Goal: Task Accomplishment & Management: Complete application form

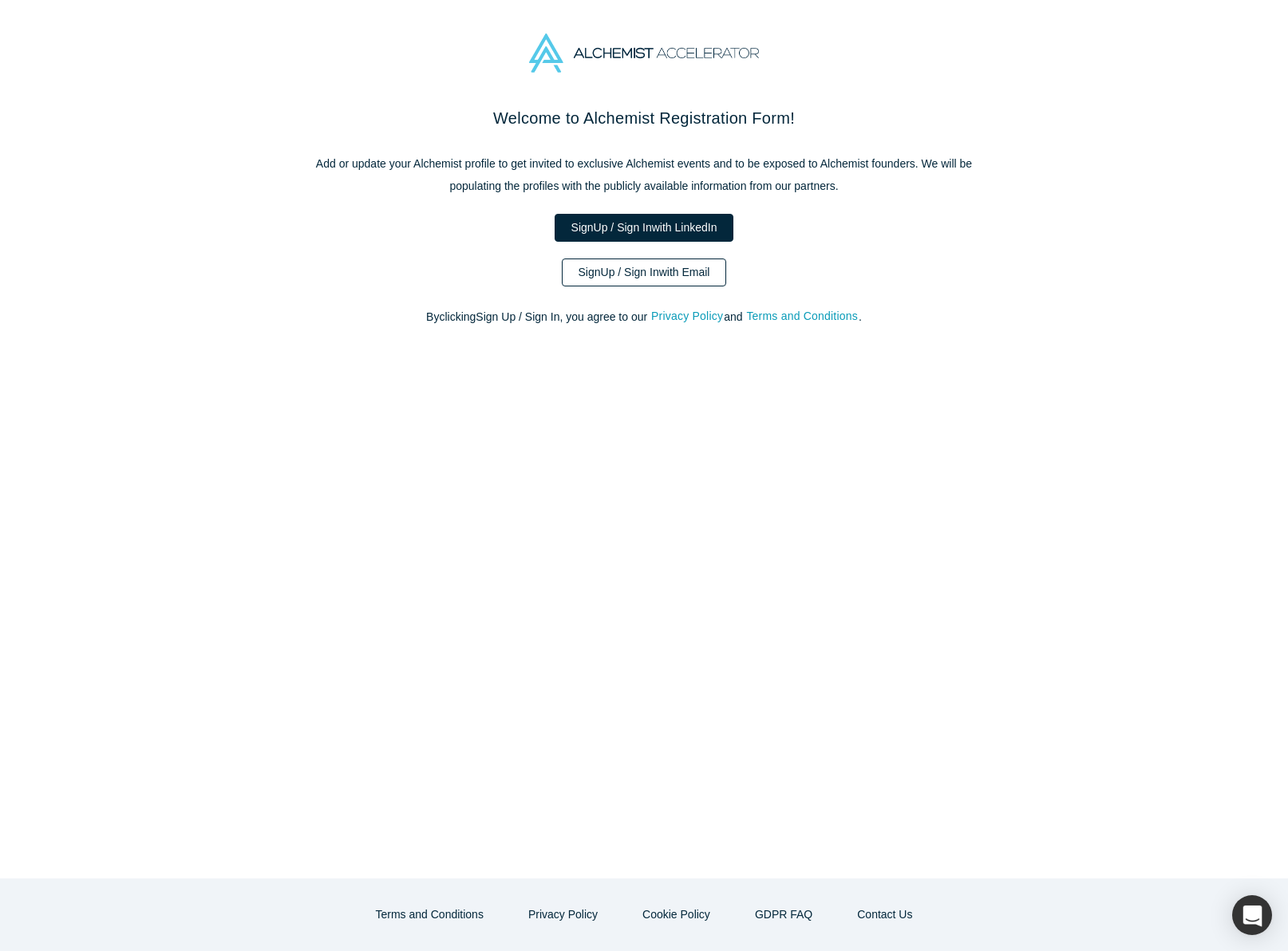
click at [638, 273] on link "Sign Up / Sign In with Email" at bounding box center [644, 273] width 165 height 28
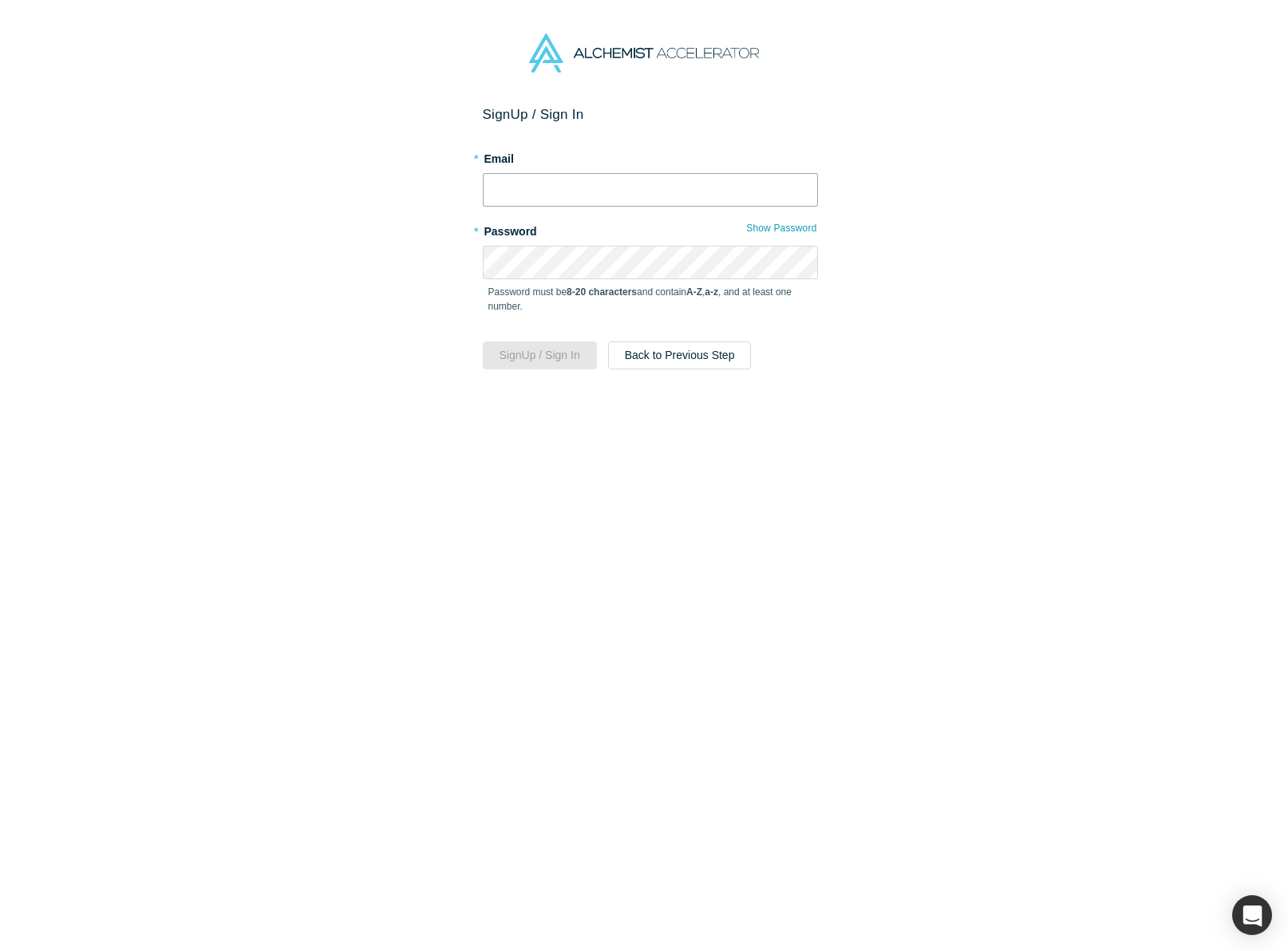
click at [565, 197] on input "text" at bounding box center [651, 189] width 335 height 33
type input "[PERSON_NAME][EMAIL_ADDRESS][DOMAIN_NAME]"
click at [531, 351] on button "Sign Up / Sign In" at bounding box center [540, 355] width 114 height 28
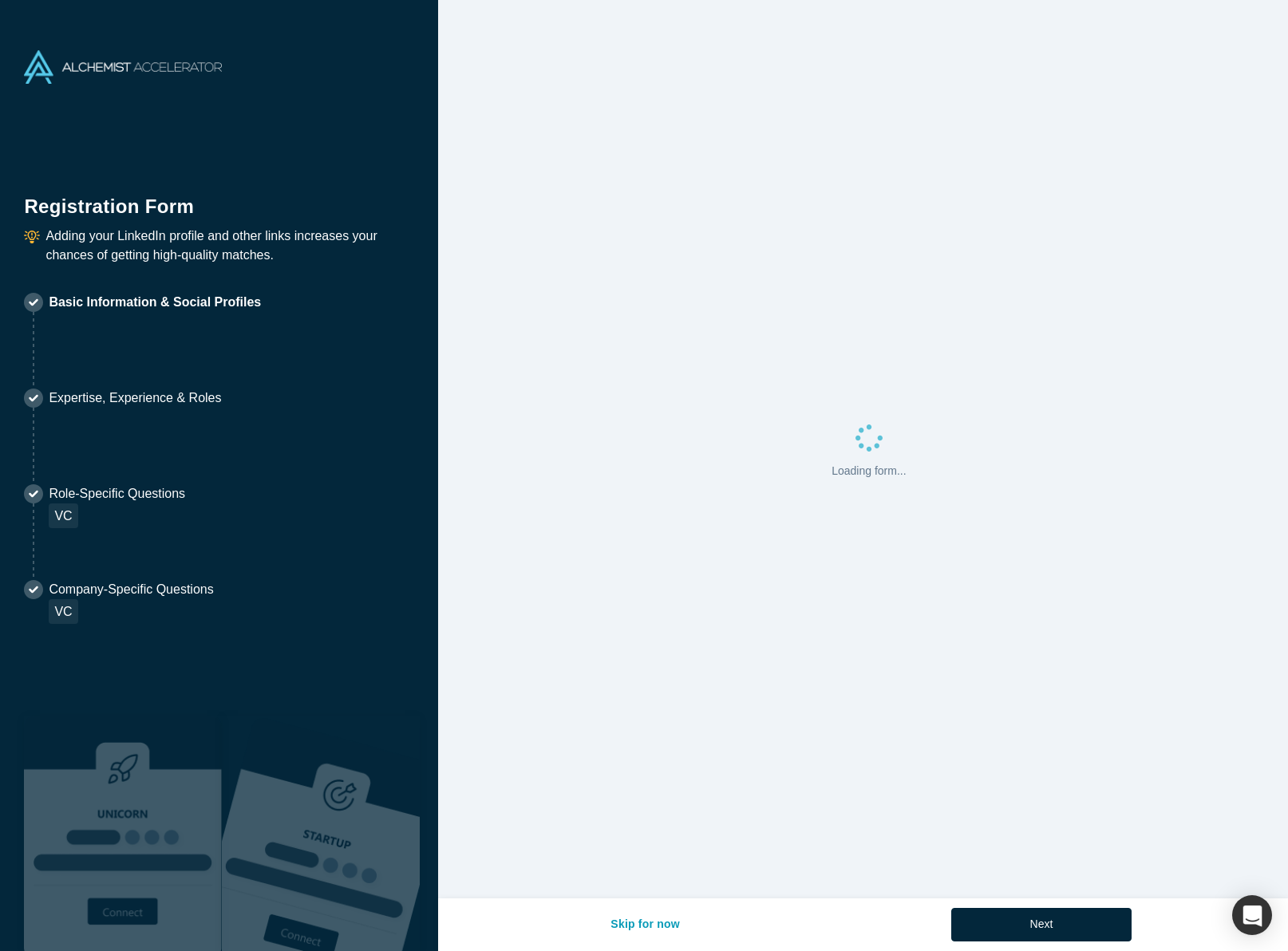
select select "US"
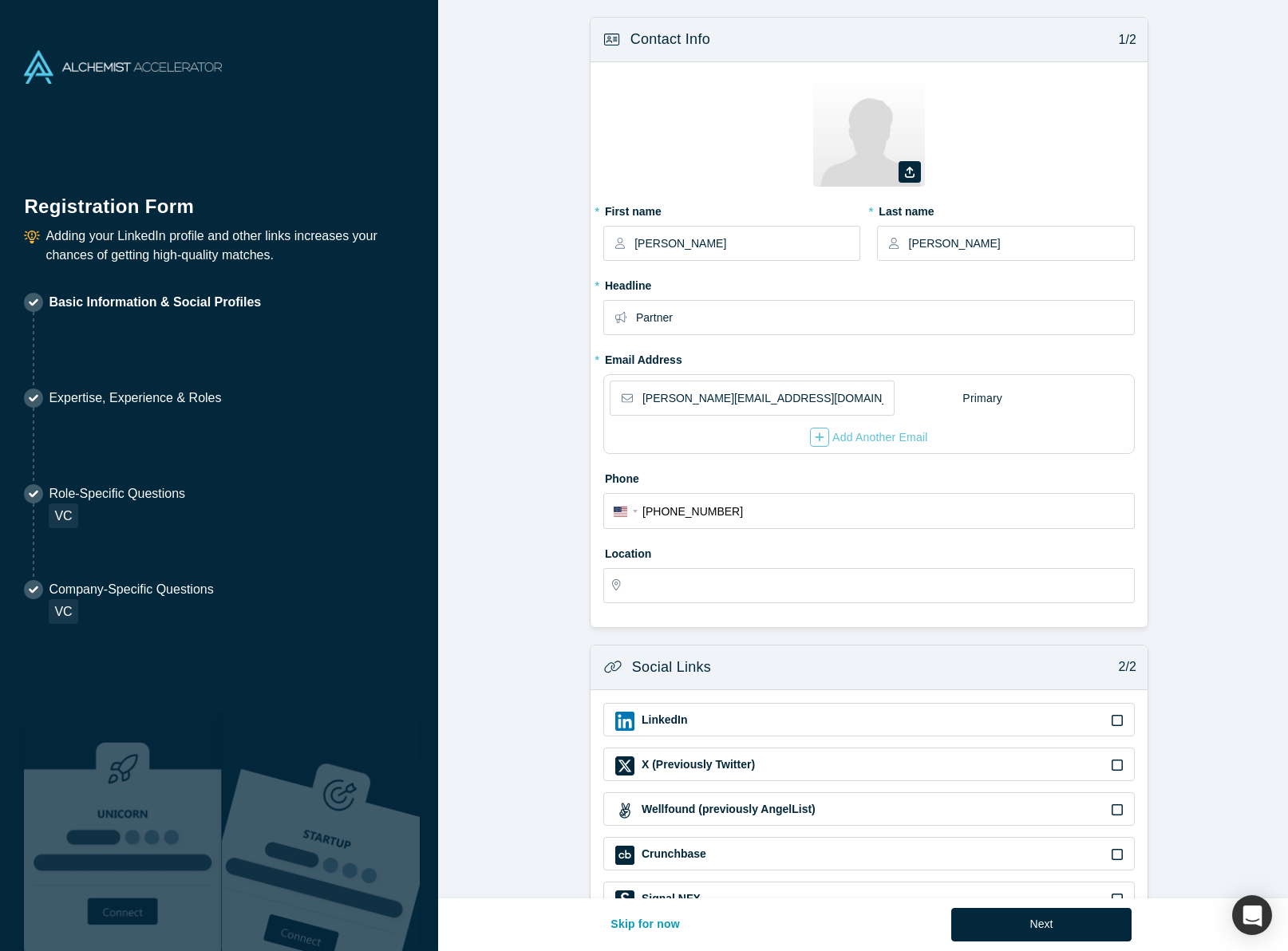
type input "[GEOGRAPHIC_DATA], [GEOGRAPHIC_DATA], [GEOGRAPHIC_DATA]"
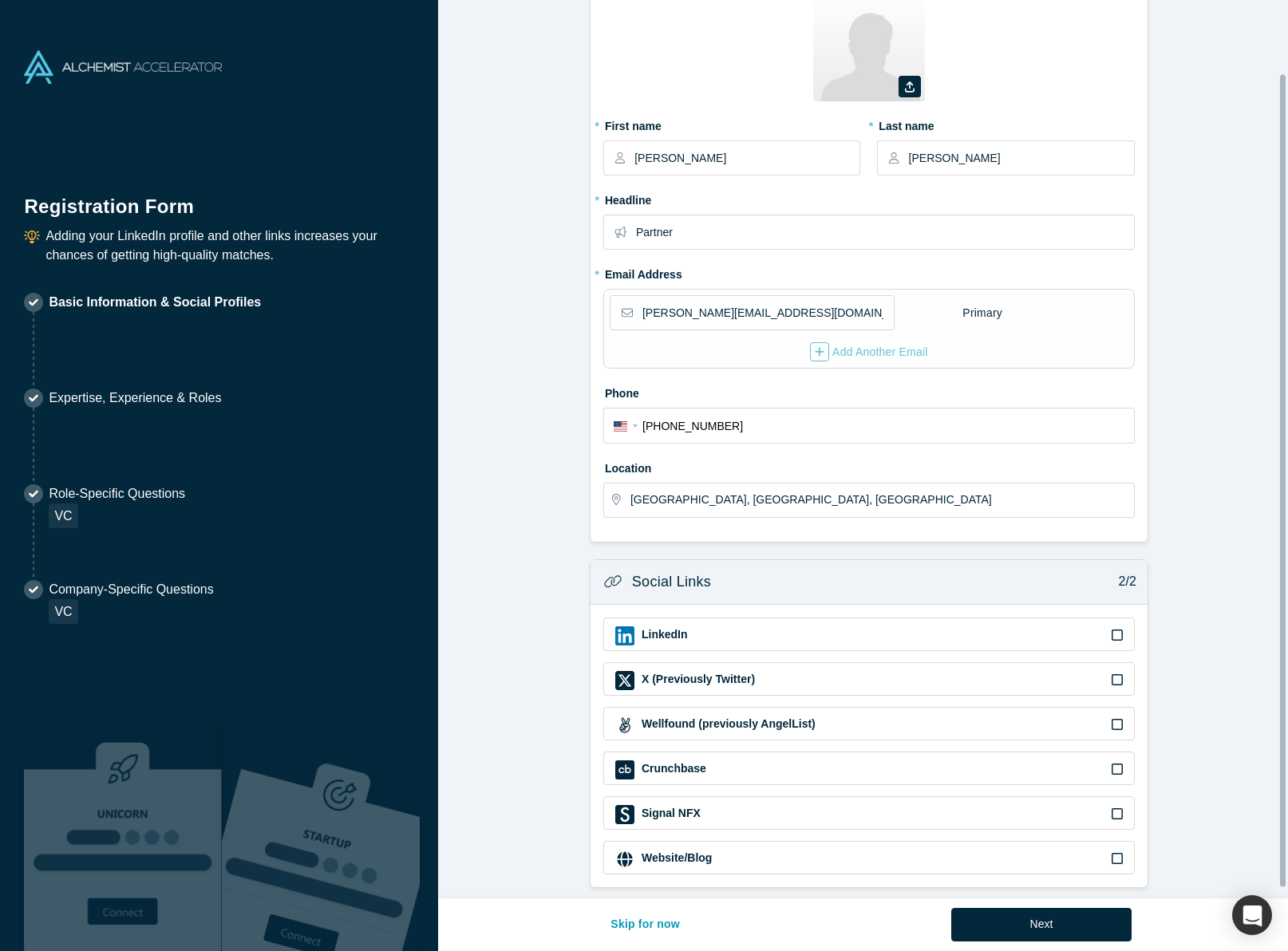
scroll to position [93, 0]
click at [786, 626] on div "LinkedIn" at bounding box center [869, 635] width 508 height 19
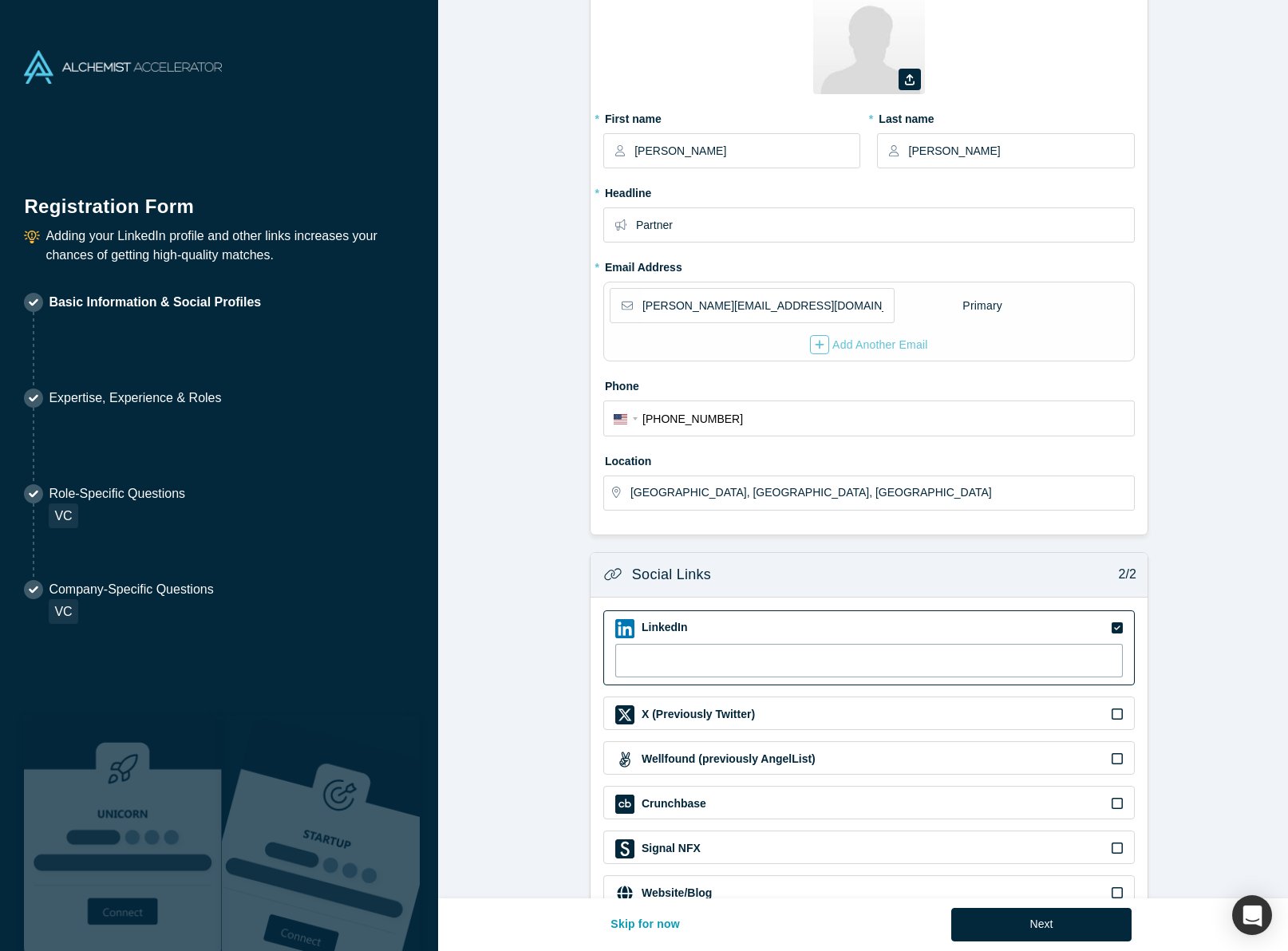
click at [769, 657] on input at bounding box center [869, 660] width 508 height 33
type input "[URL][DOMAIN_NAME]"
click at [1152, 652] on form "Contact Info 1/2 Zoom Save Remove Upload New * First name [PERSON_NAME] * Last …" at bounding box center [869, 423] width 862 height 997
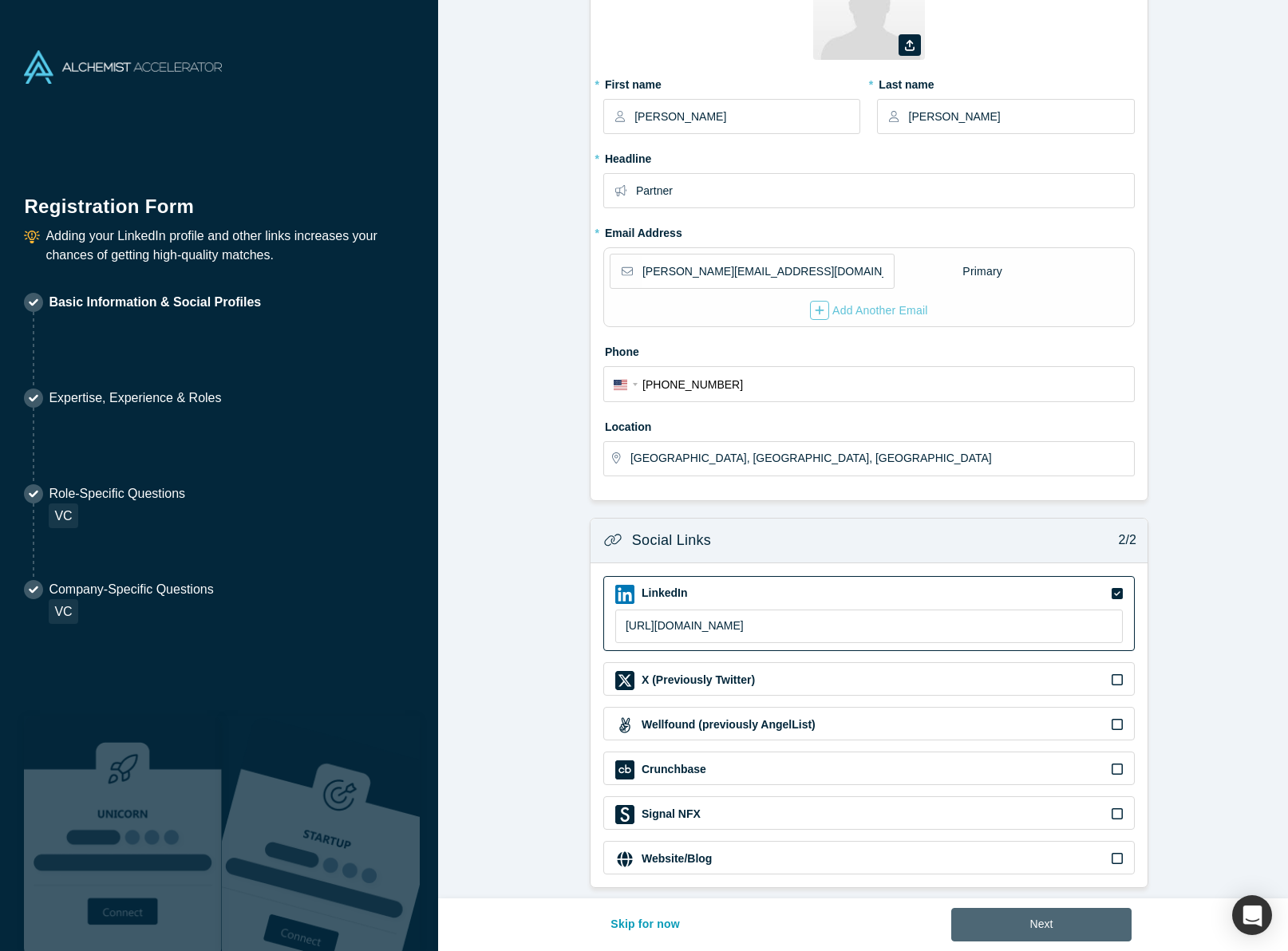
click at [1015, 921] on button "Next" at bounding box center [1042, 925] width 181 height 33
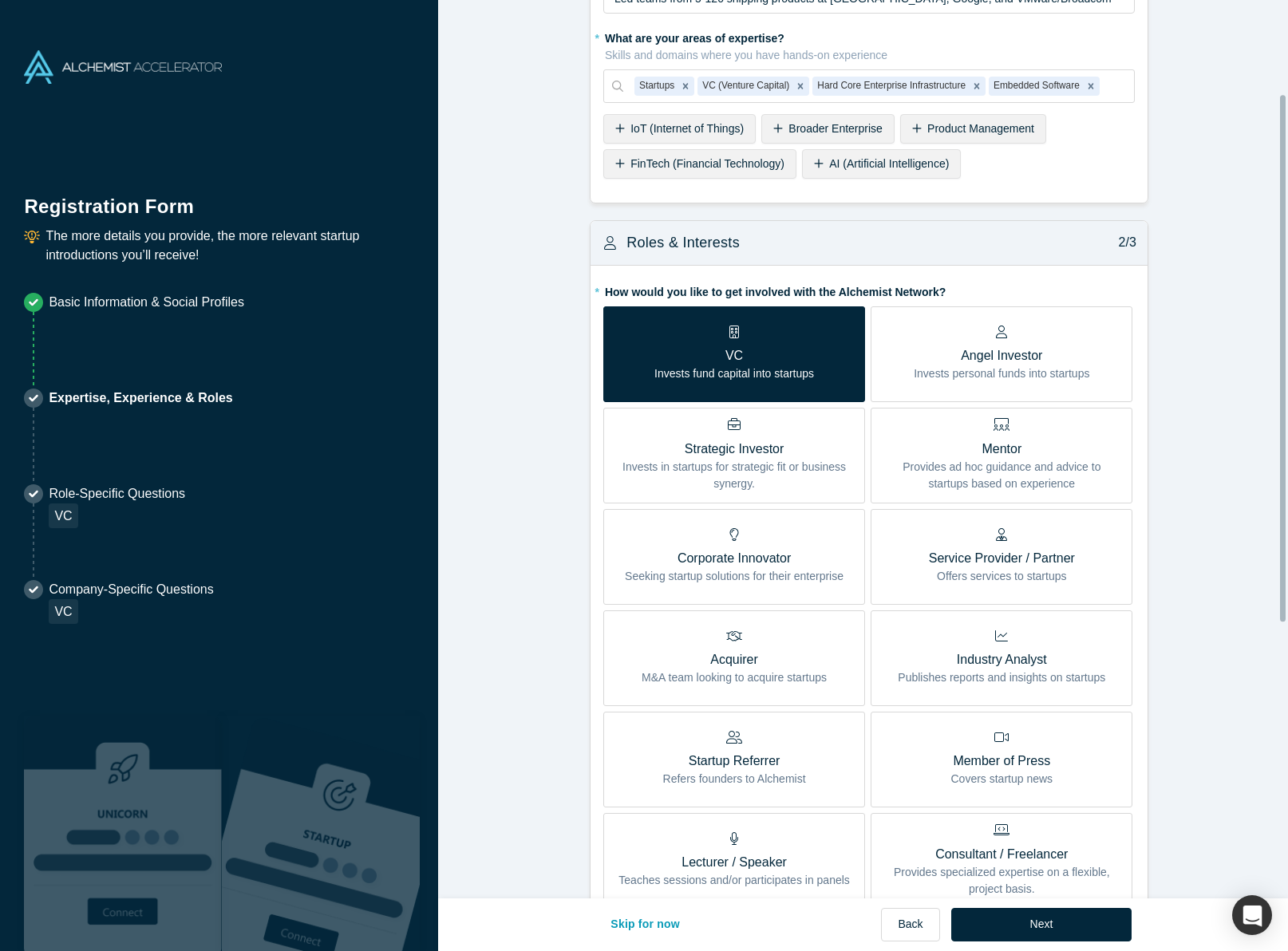
scroll to position [239, 0]
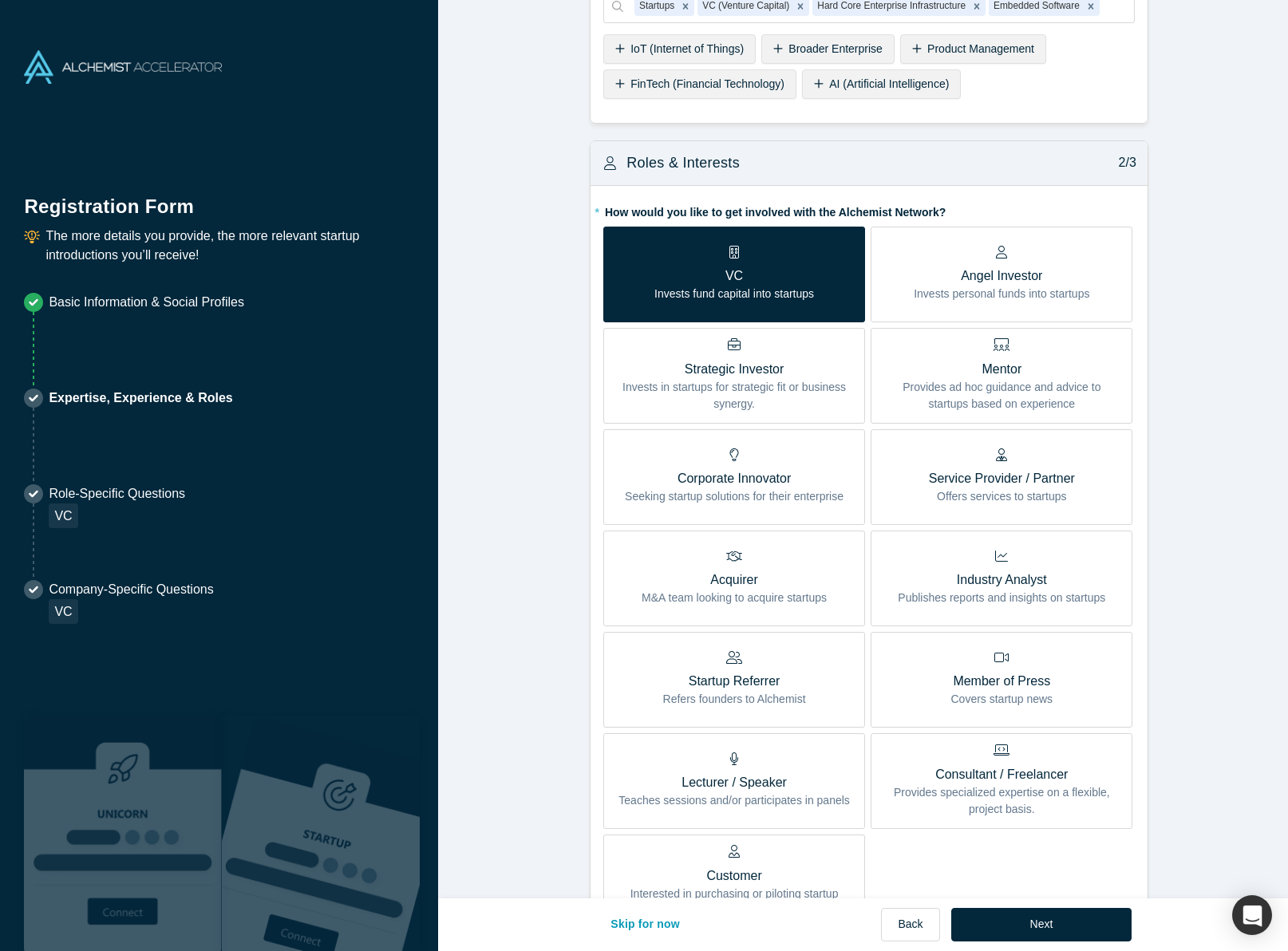
click at [1073, 266] on p "Angel Investor" at bounding box center [1001, 276] width 175 height 19
click at [0, 0] on input "Angel Investor Invests personal funds into startups" at bounding box center [0, 0] width 0 height 0
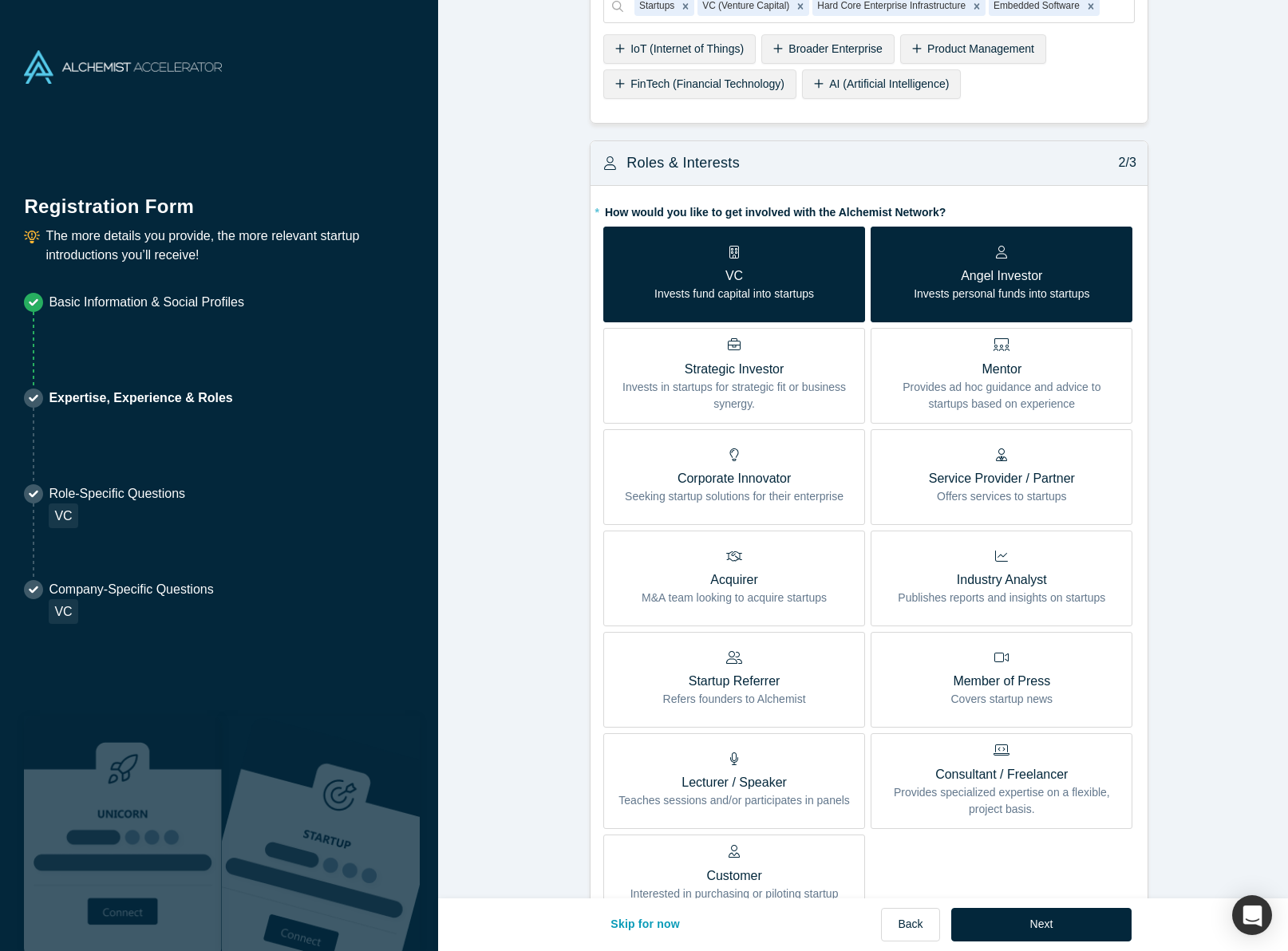
click at [802, 270] on p "VC" at bounding box center [734, 276] width 160 height 19
click at [0, 0] on input "VC Invests fund capital into startups" at bounding box center [0, 0] width 0 height 0
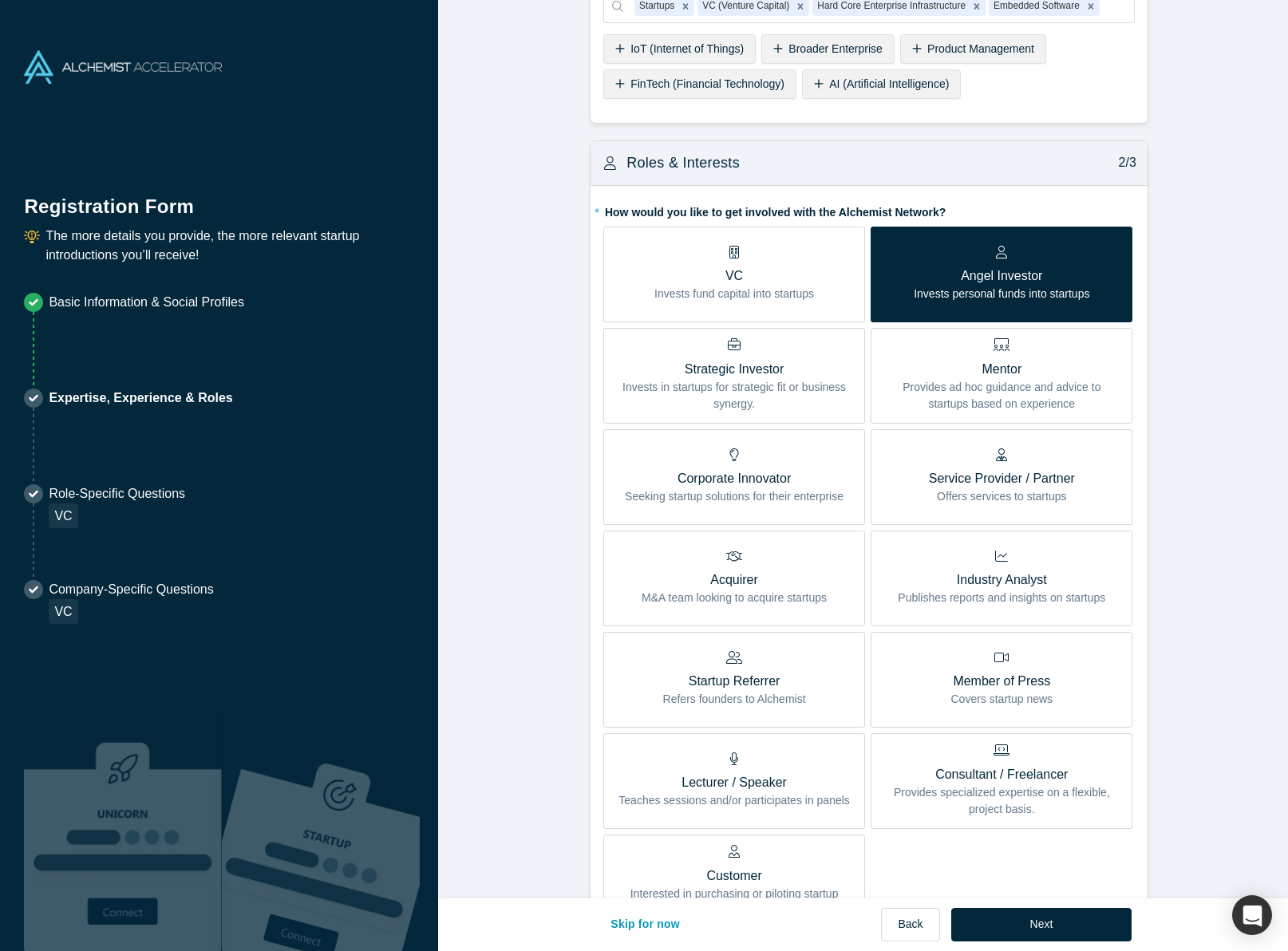
click at [1007, 276] on p "Angel Investor" at bounding box center [1001, 276] width 175 height 19
click at [0, 0] on input "Angel Investor Invests personal funds into startups" at bounding box center [0, 0] width 0 height 0
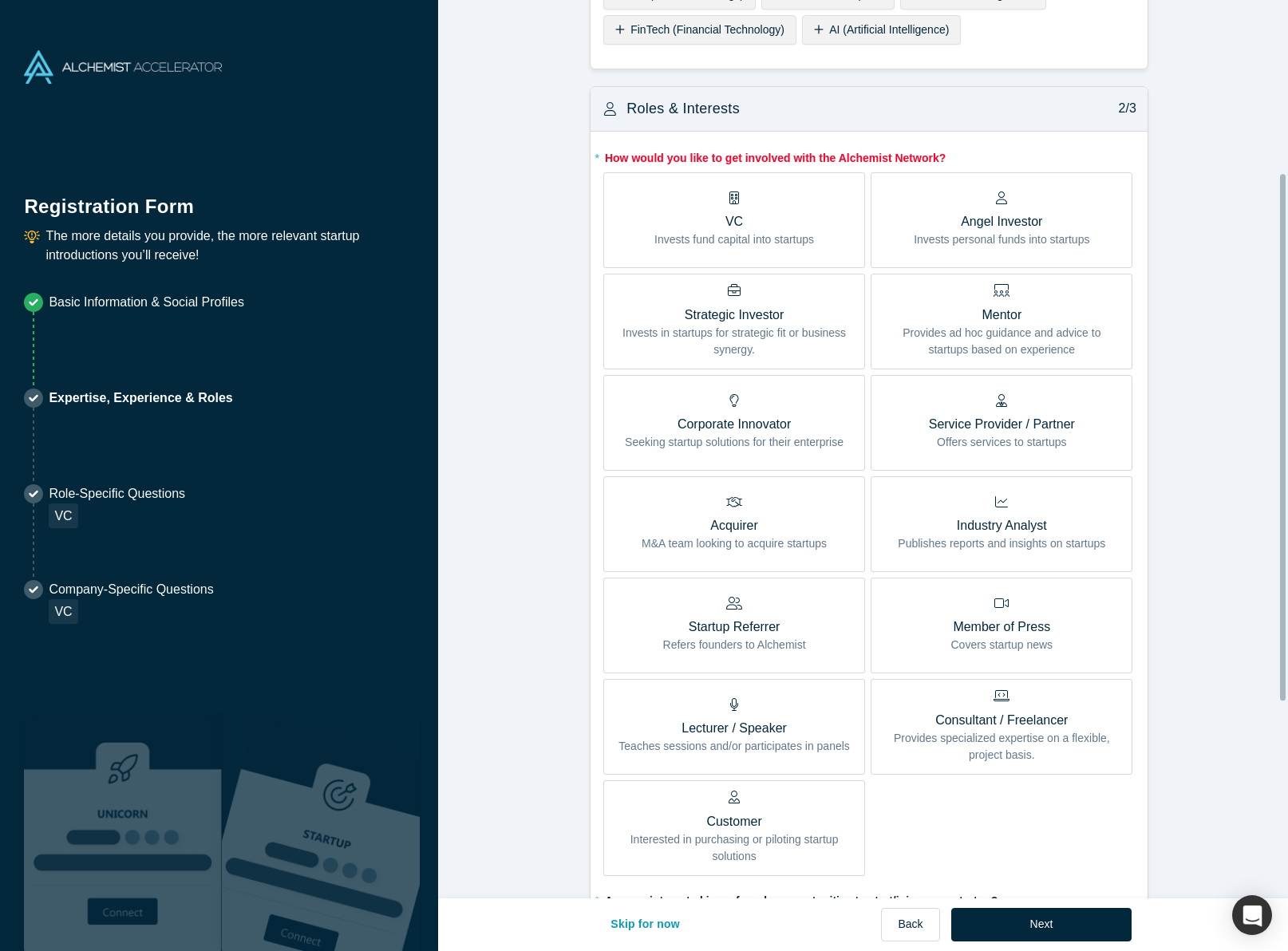
scroll to position [319, 0]
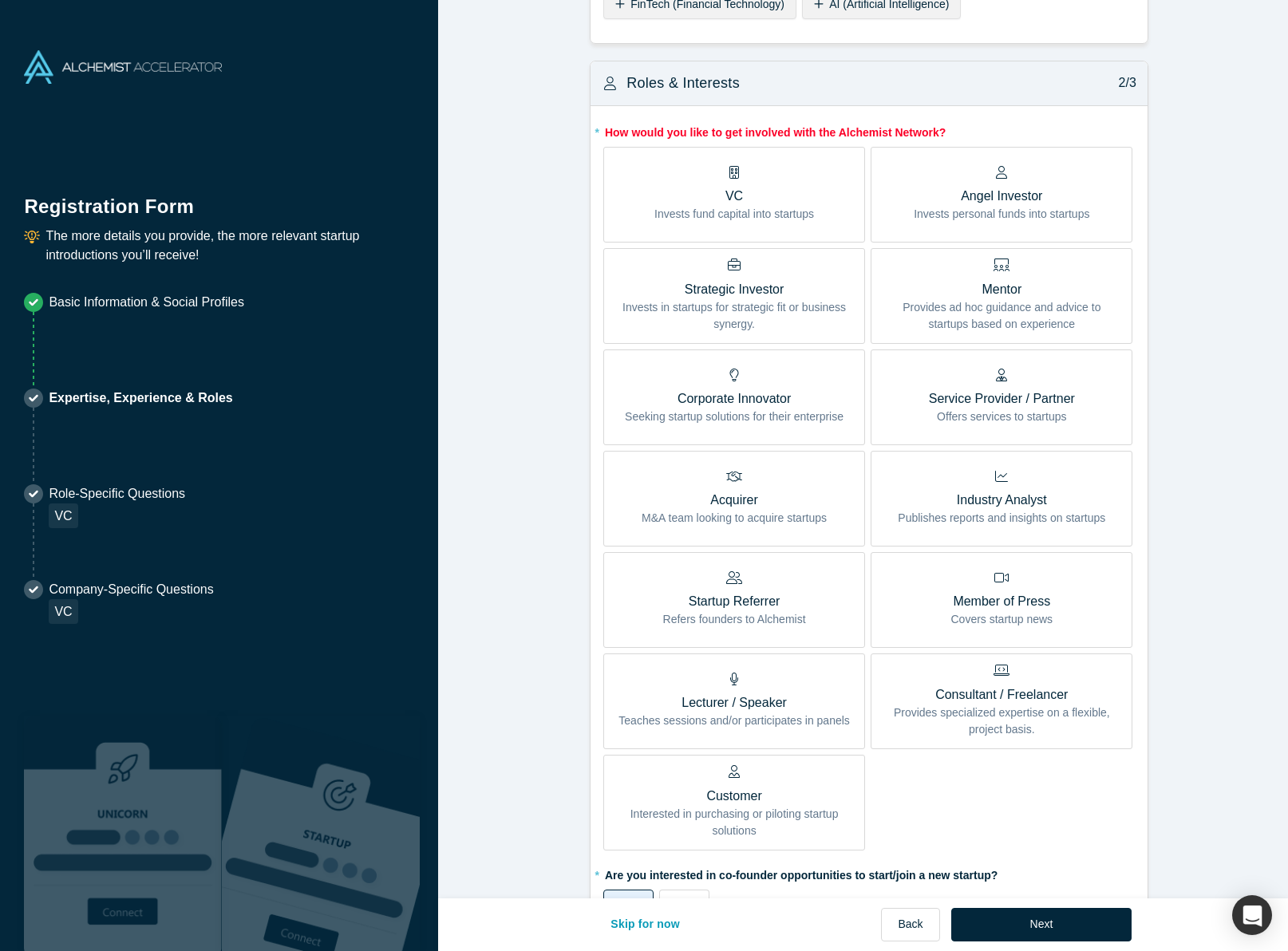
click at [991, 198] on p "Angel Investor" at bounding box center [1001, 196] width 175 height 19
click at [0, 0] on input "Angel Investor Invests personal funds into startups" at bounding box center [0, 0] width 0 height 0
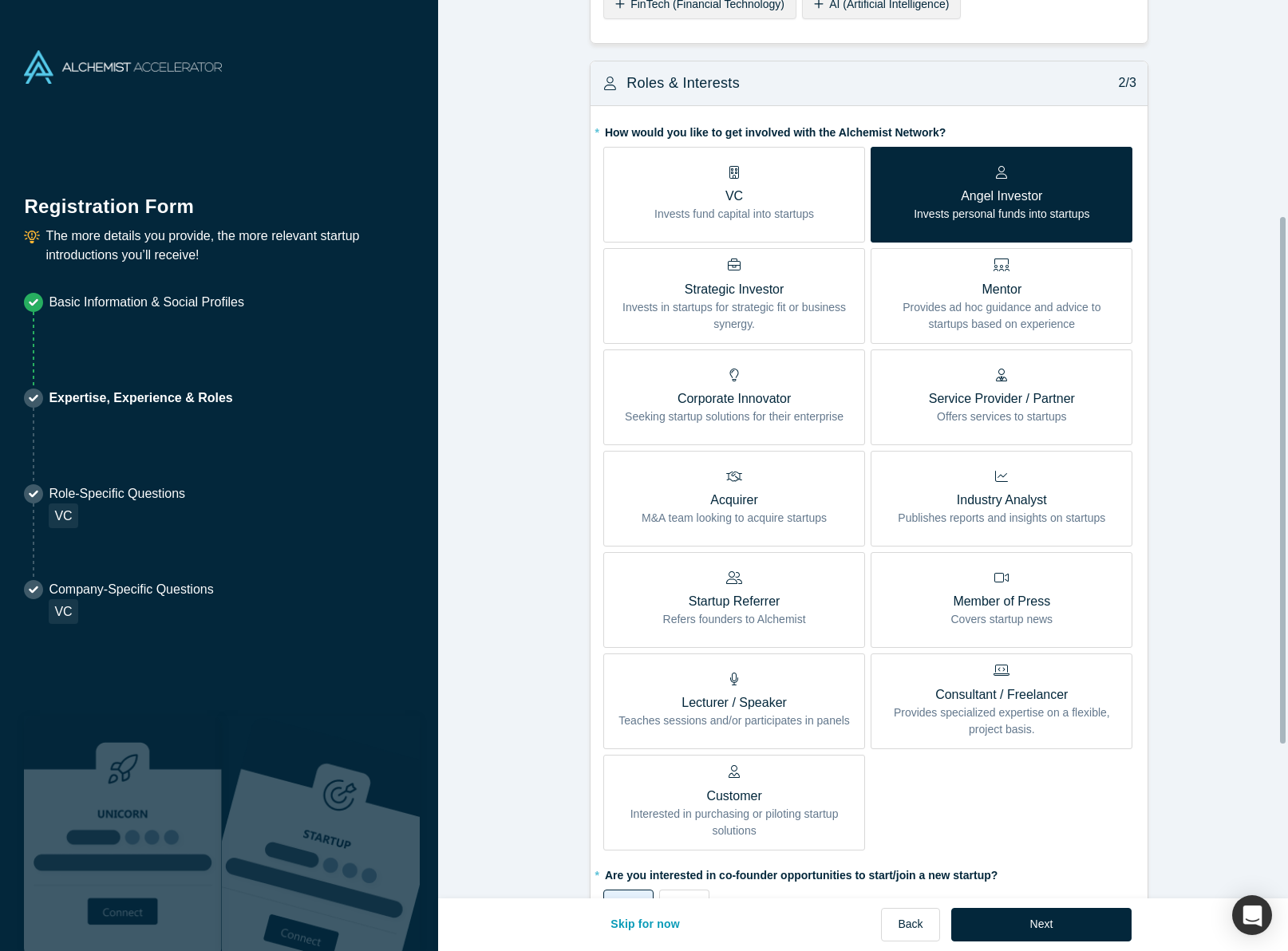
scroll to position [628, 0]
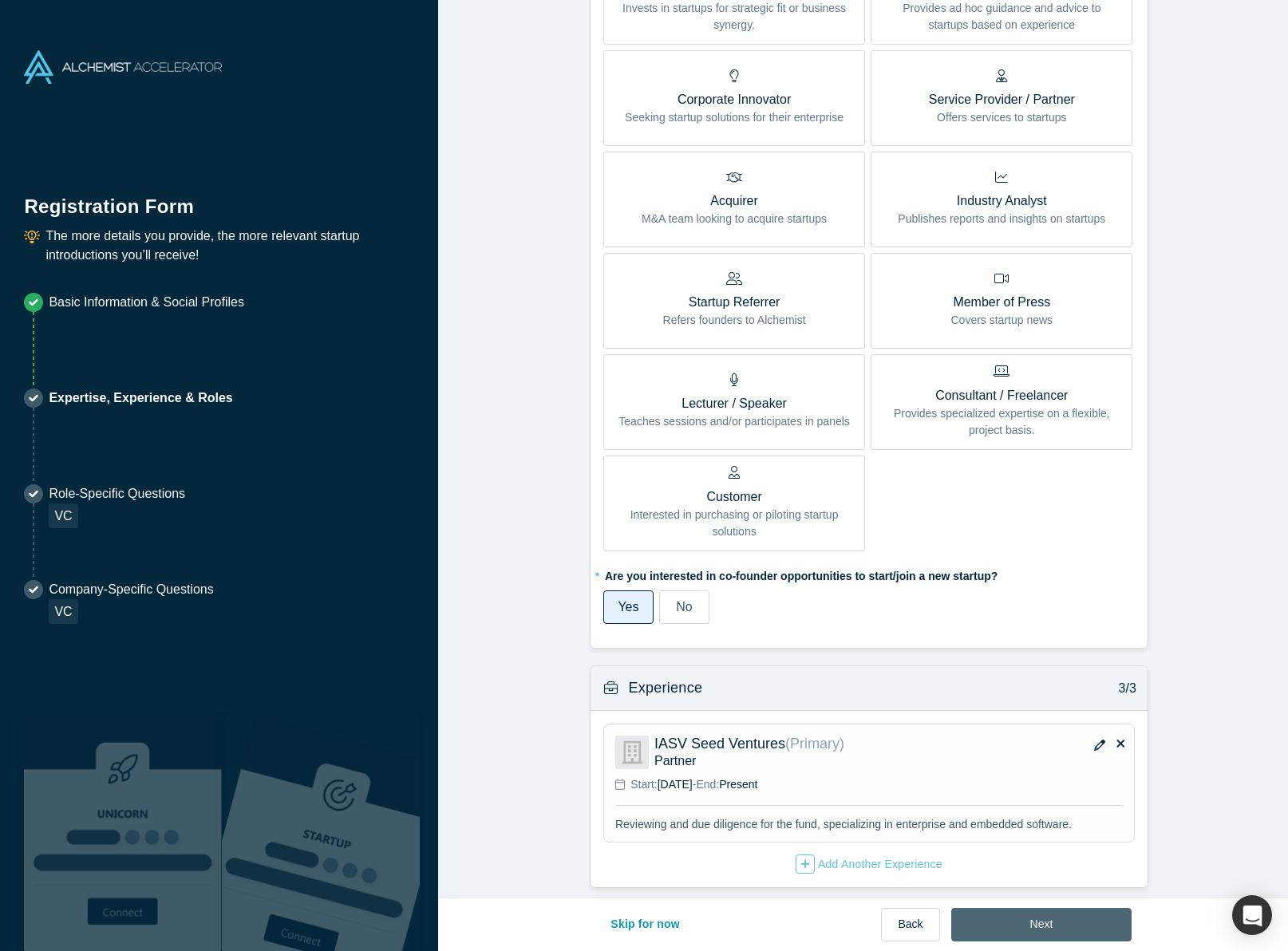
click at [1034, 923] on button "Next" at bounding box center [1042, 925] width 181 height 33
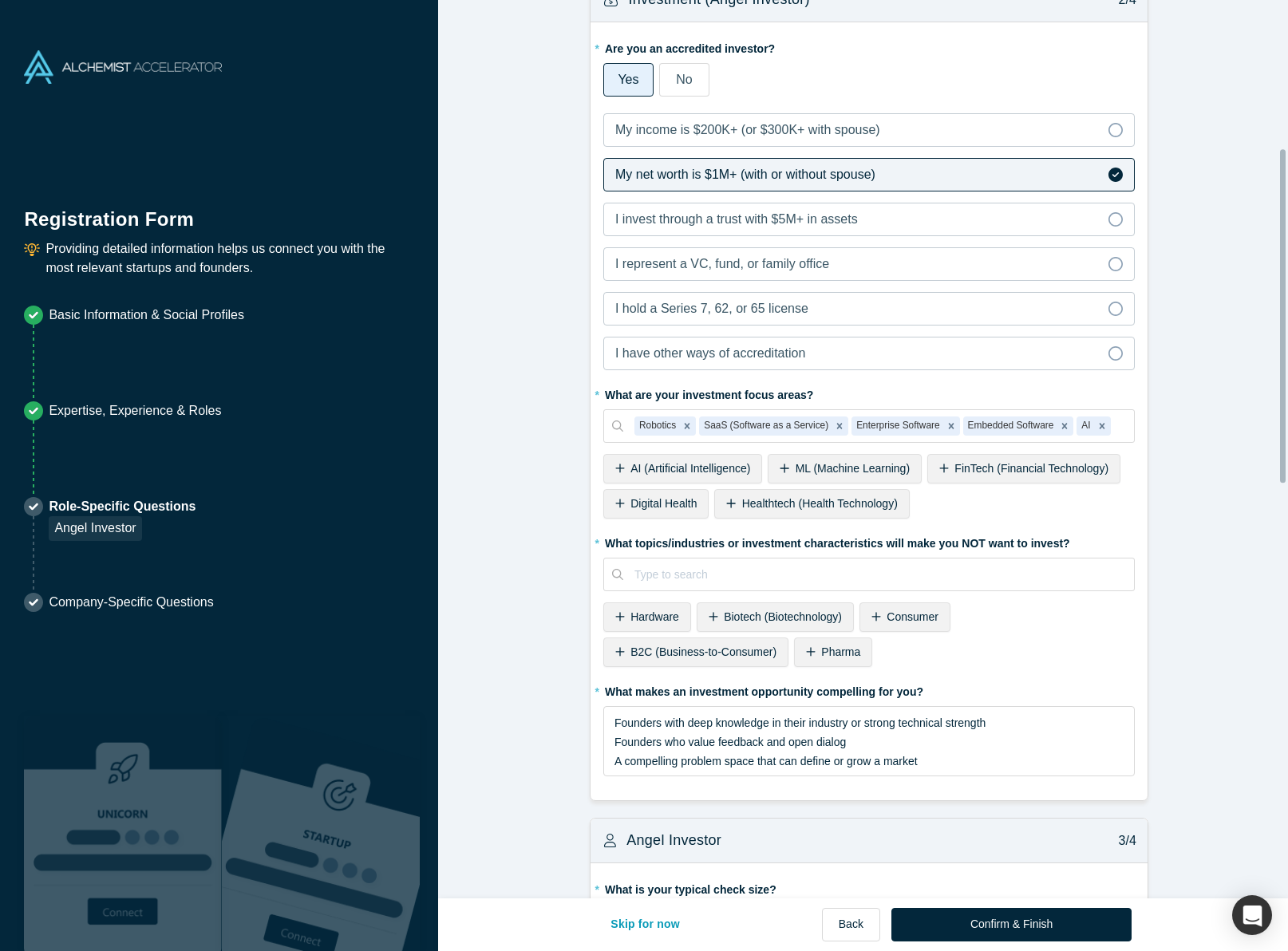
scroll to position [399, 0]
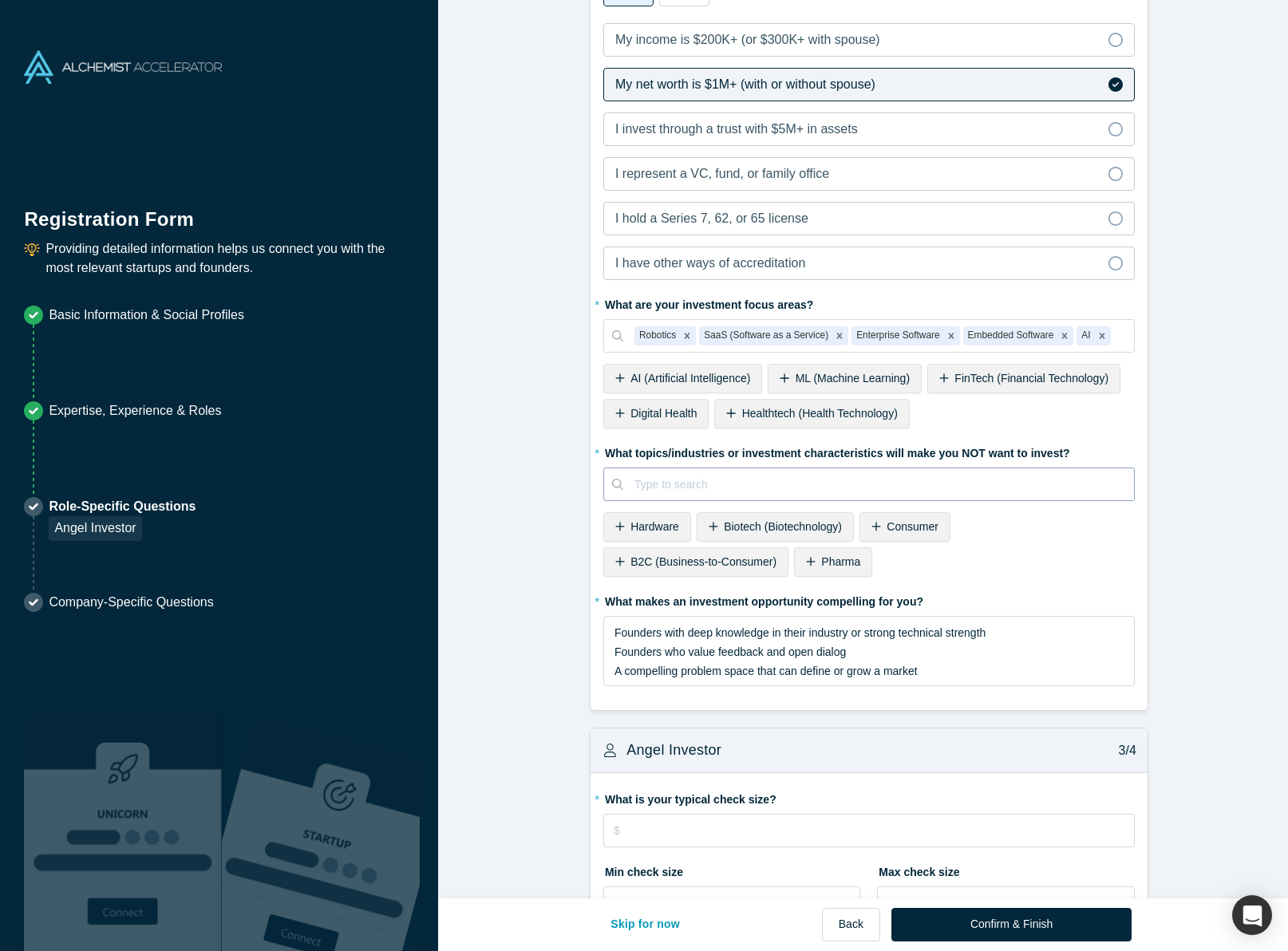
click at [766, 479] on div at bounding box center [878, 484] width 488 height 20
type input "cryp"
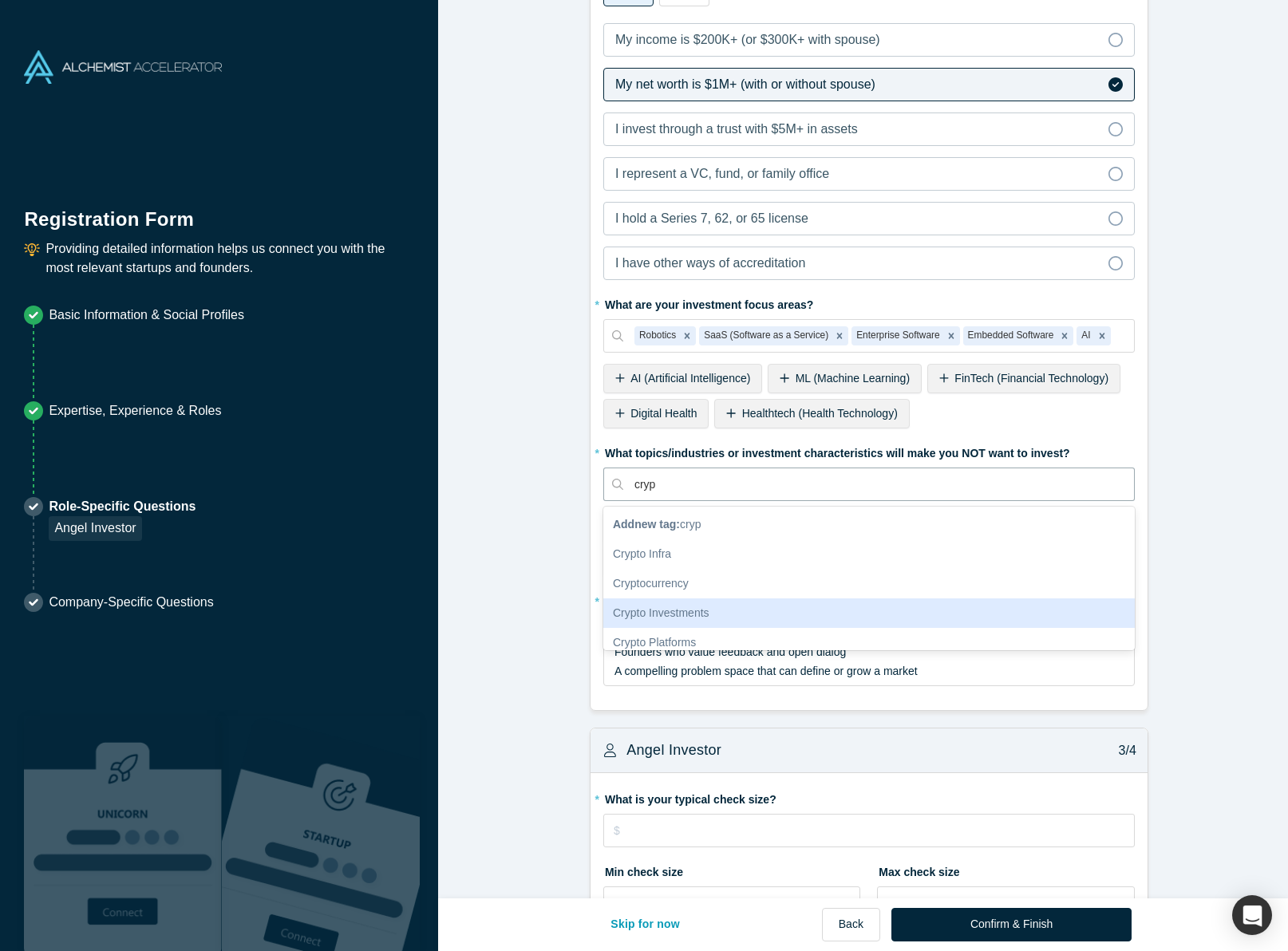
click at [678, 605] on div "Crypto Investments" at bounding box center [869, 613] width 531 height 30
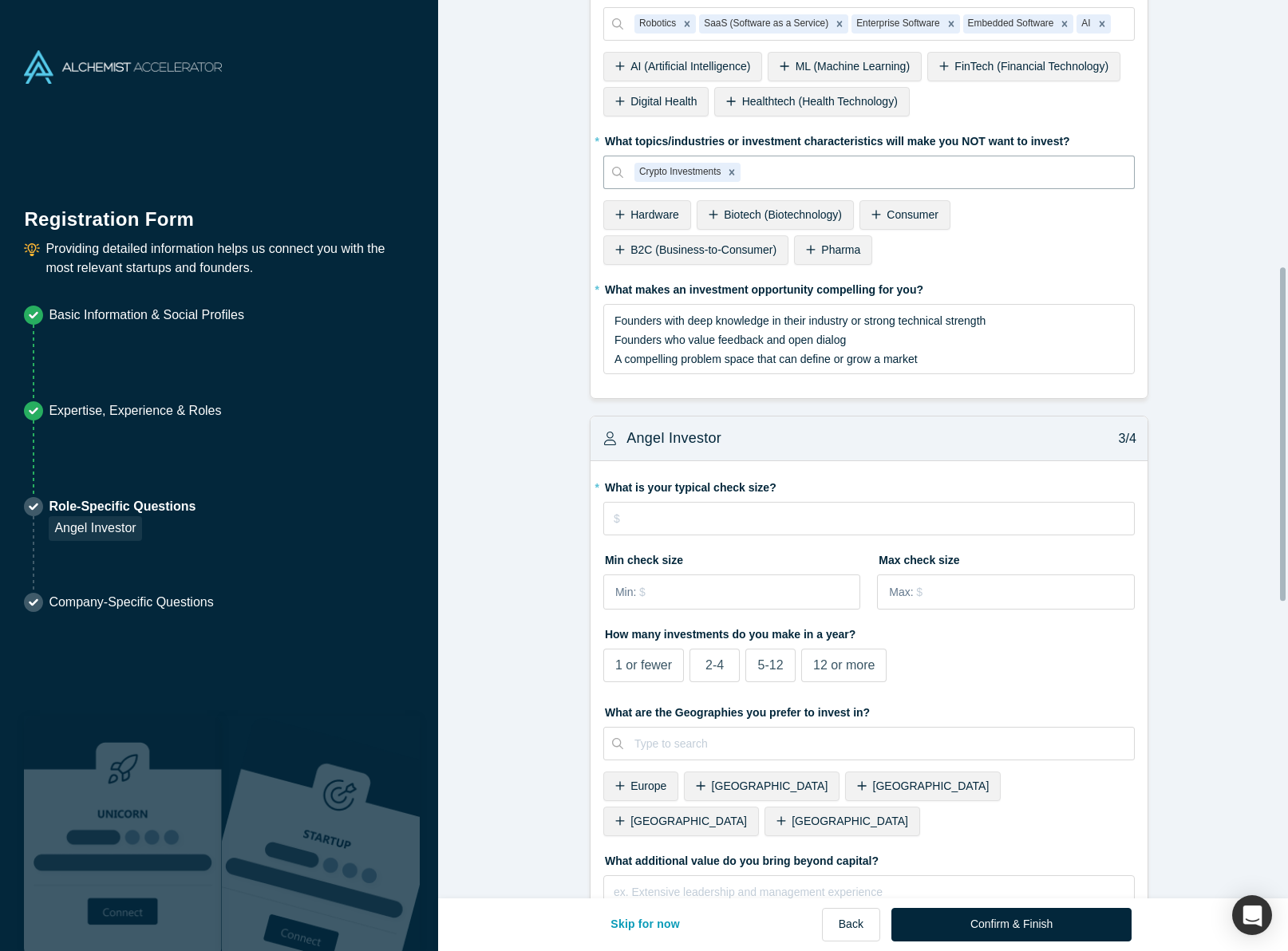
scroll to position [718, 0]
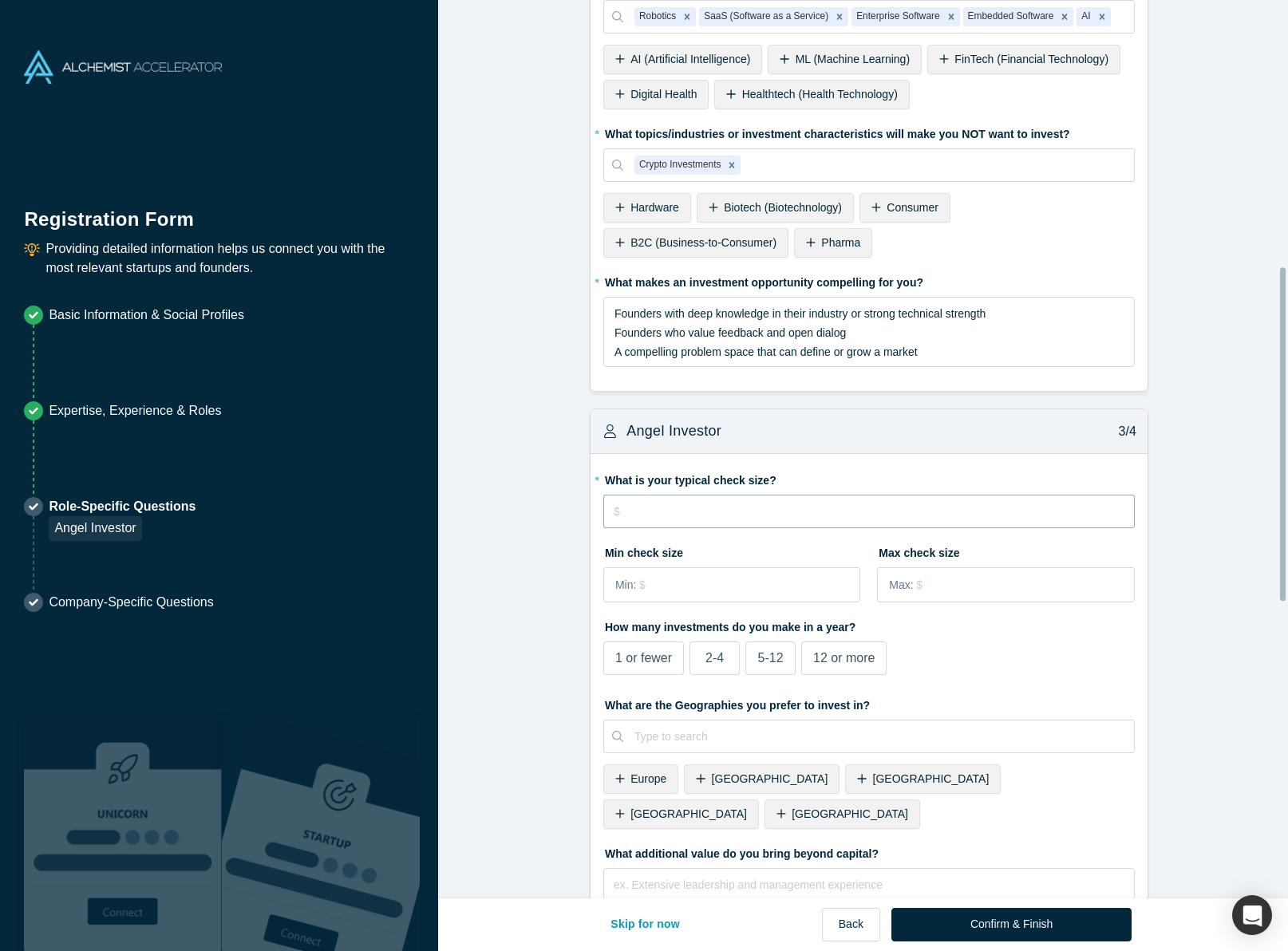
click at [776, 501] on input "tel" at bounding box center [869, 511] width 531 height 33
type input "$50,000"
click at [736, 577] on input "tel" at bounding box center [749, 585] width 219 height 33
type input "$10,000"
type input "$150,000"
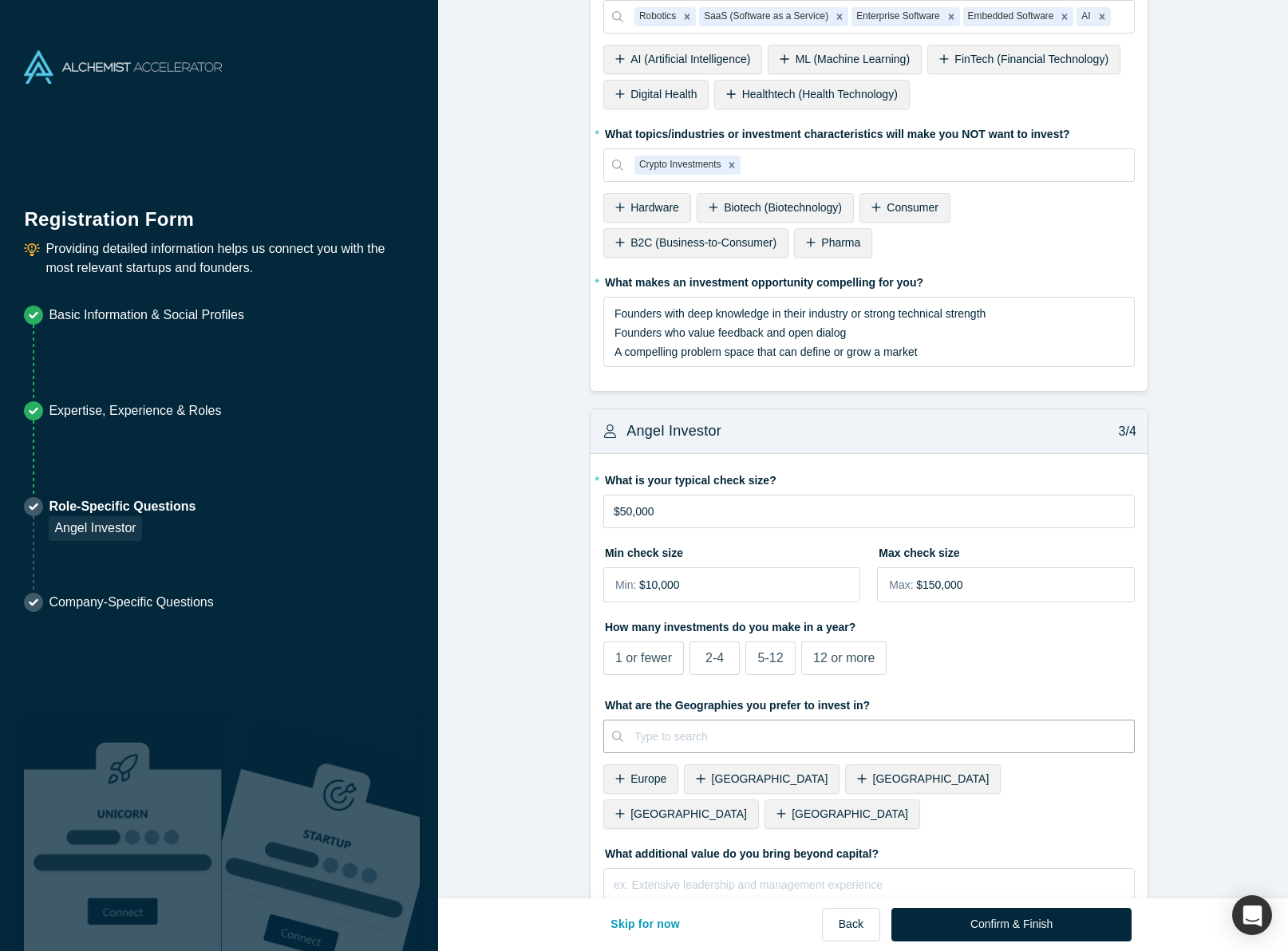
click at [718, 651] on label "2-4" at bounding box center [714, 658] width 50 height 33
click at [0, 0] on input "2-4" at bounding box center [0, 0] width 0 height 0
click at [720, 727] on div at bounding box center [878, 736] width 488 height 20
type input "Uni"
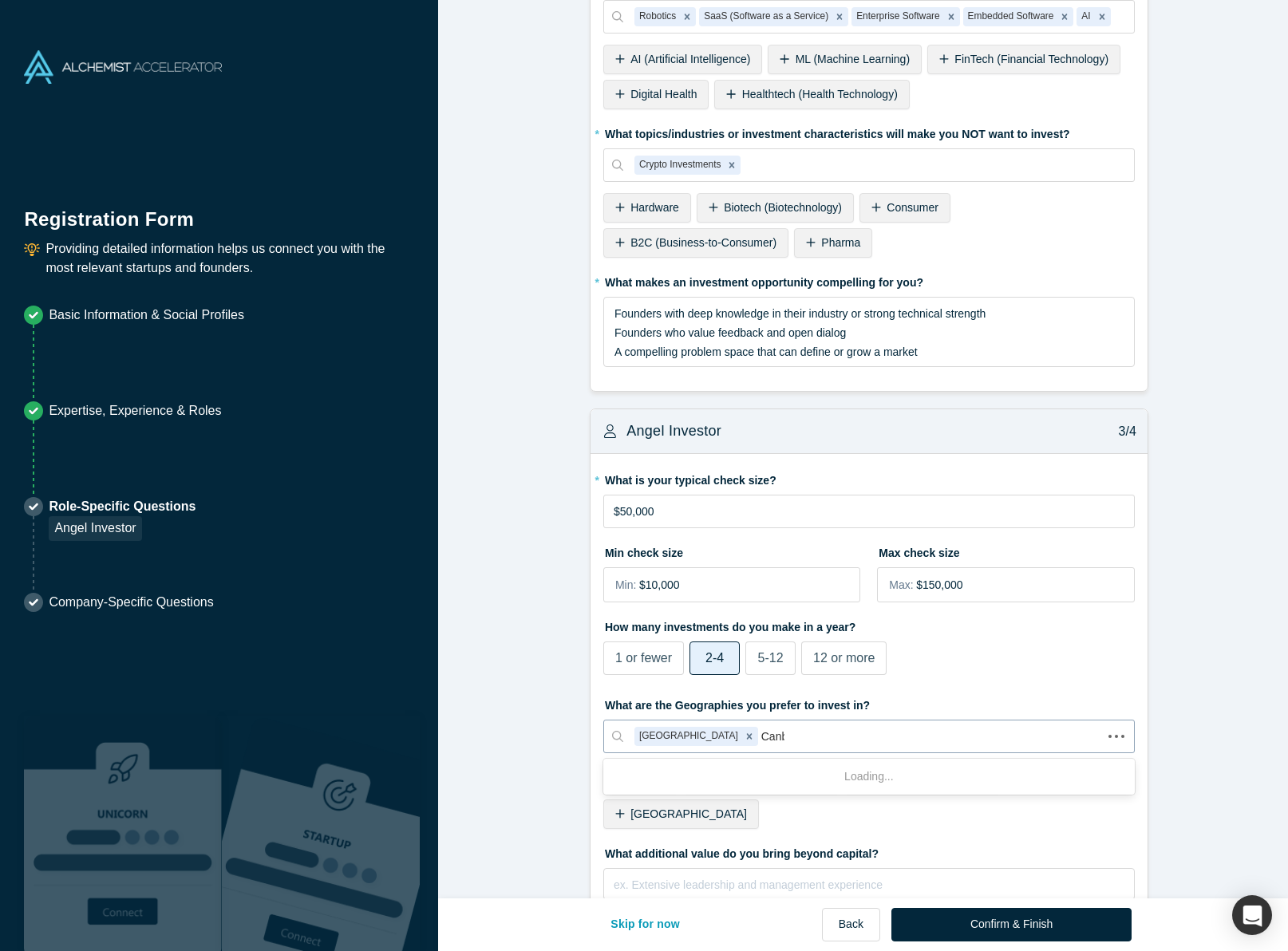
type input "Can"
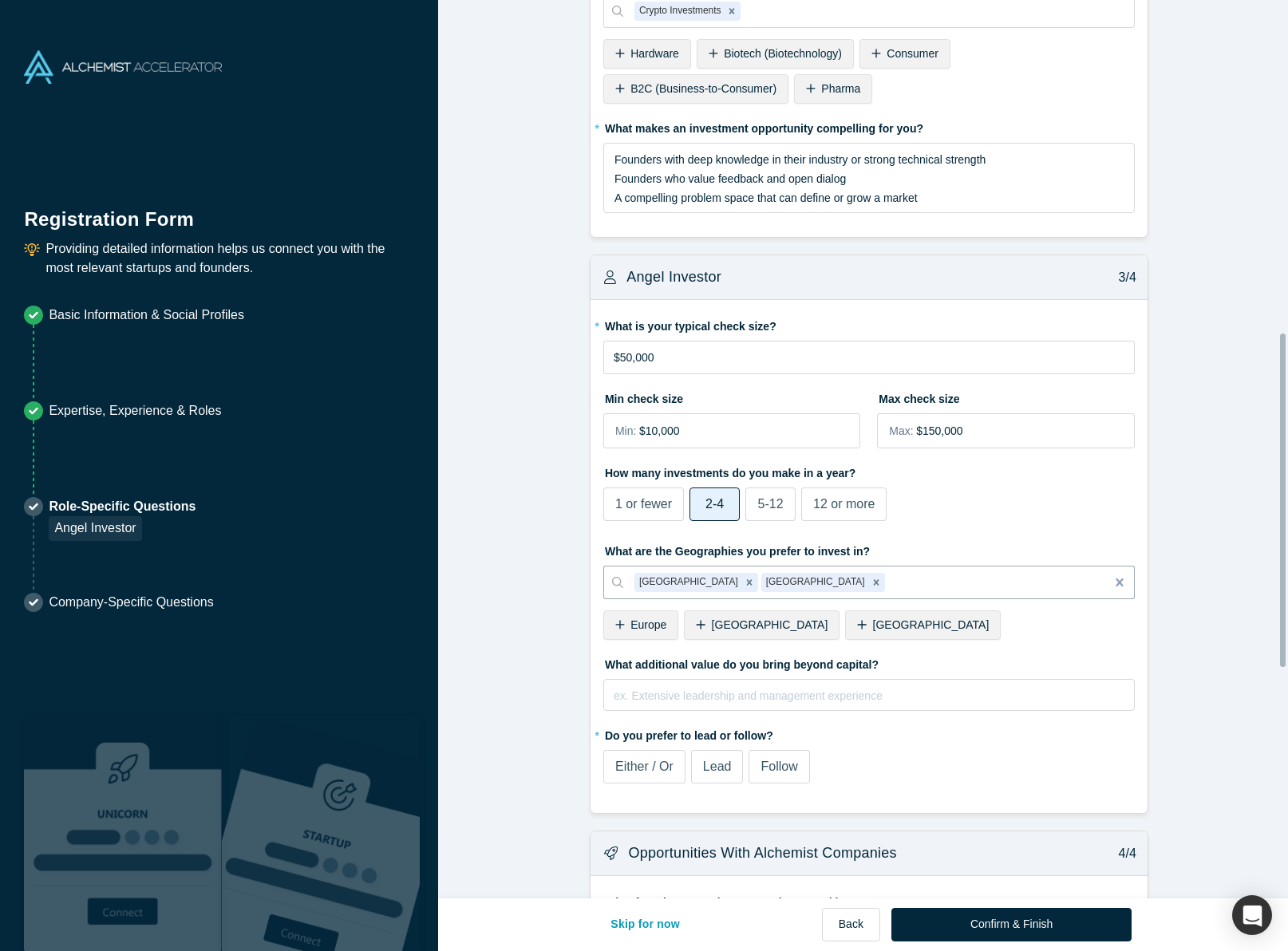
scroll to position [957, 0]
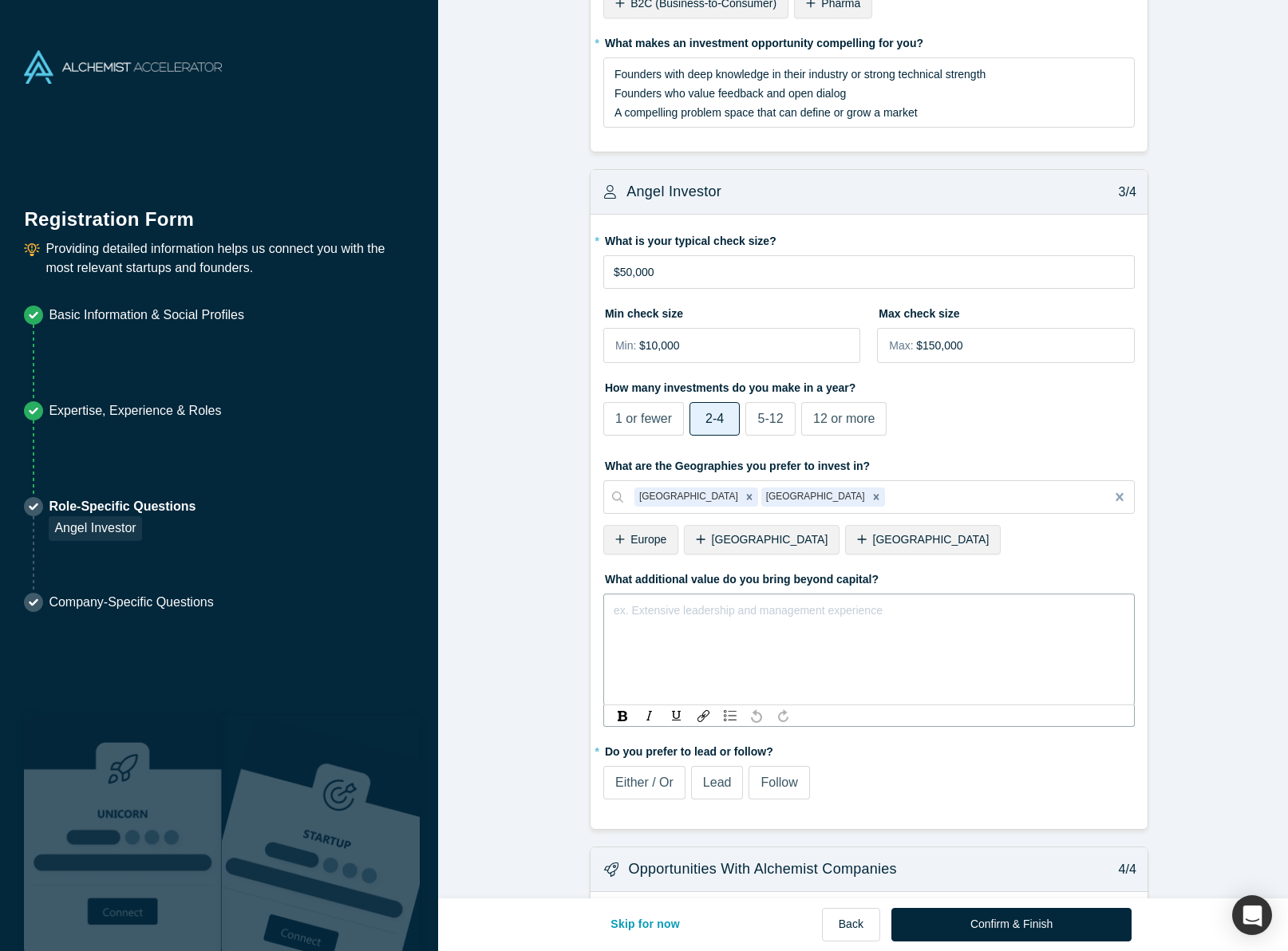
click at [765, 600] on div "rdw-editor" at bounding box center [869, 610] width 509 height 19
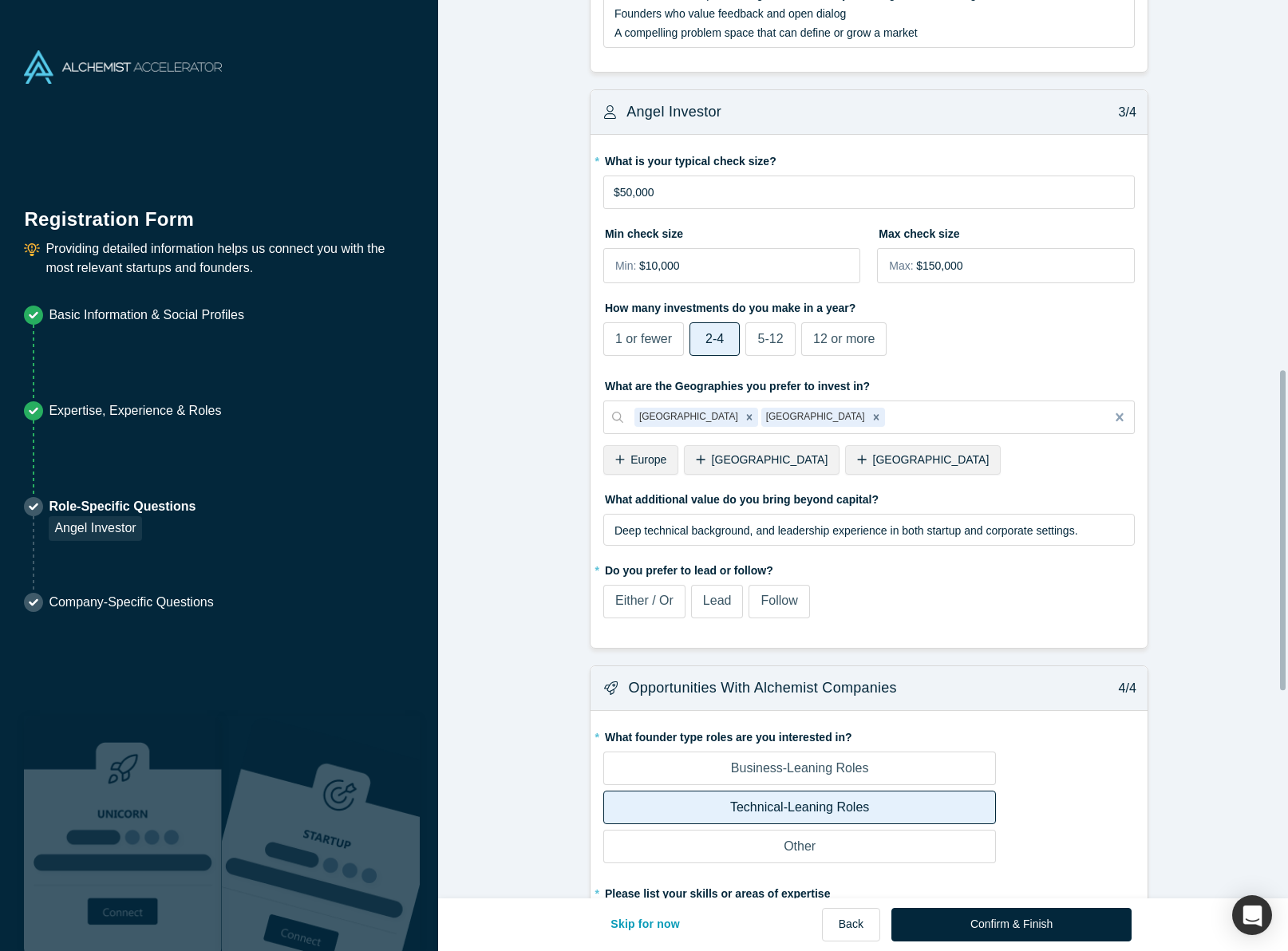
click at [720, 690] on form "Alchemist Portfolio (Angel Investor) 1/4 Company Type to search To pick up a dr…" at bounding box center [869, 173] width 862 height 2387
click at [703, 600] on div "Lead" at bounding box center [717, 600] width 29 height 19
click at [0, 0] on input "Lead" at bounding box center [0, 0] width 0 height 0
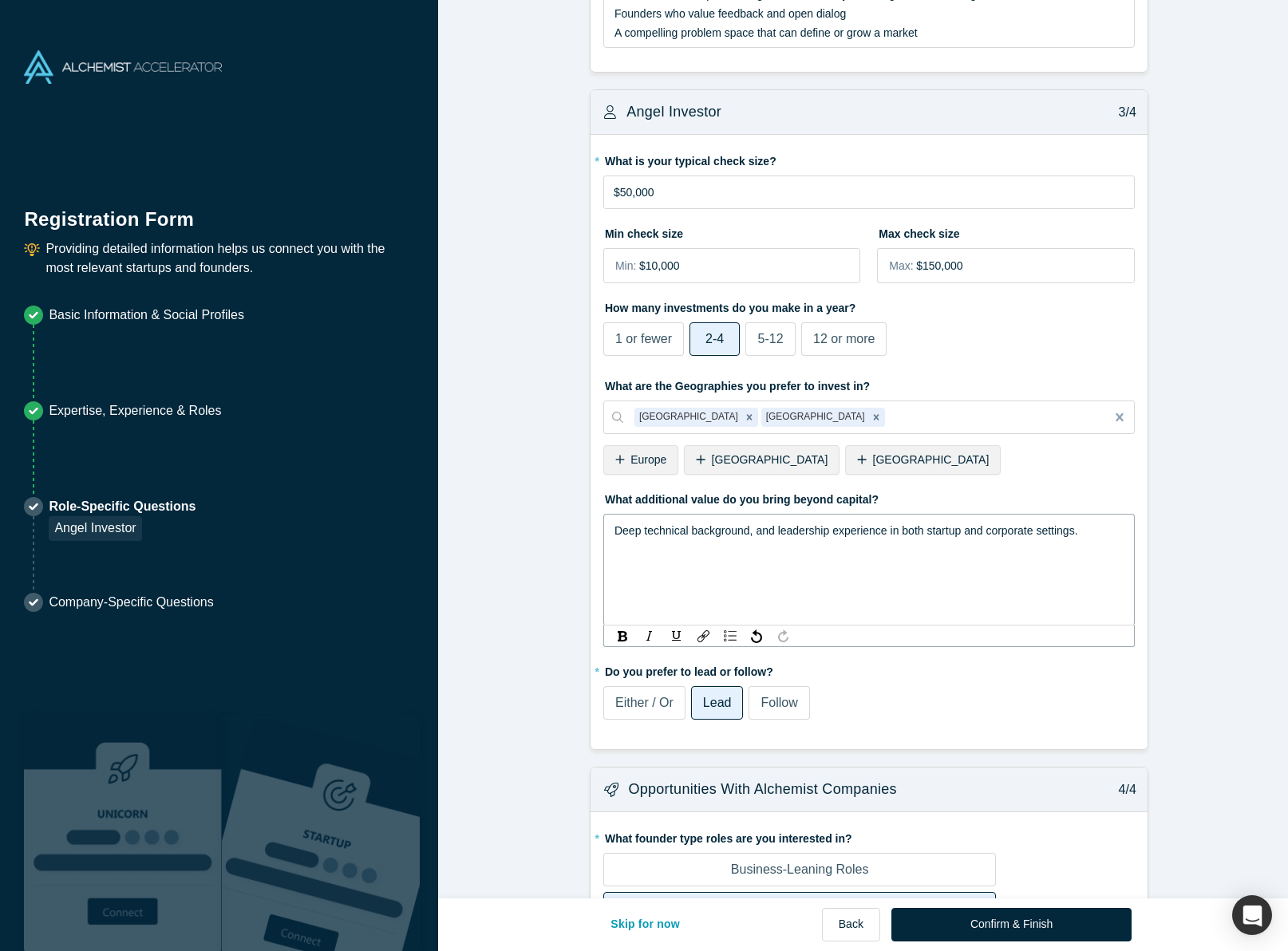
click at [741, 524] on span "Deep technical background, and leadership experience in both startup and corpor…" at bounding box center [846, 530] width 464 height 13
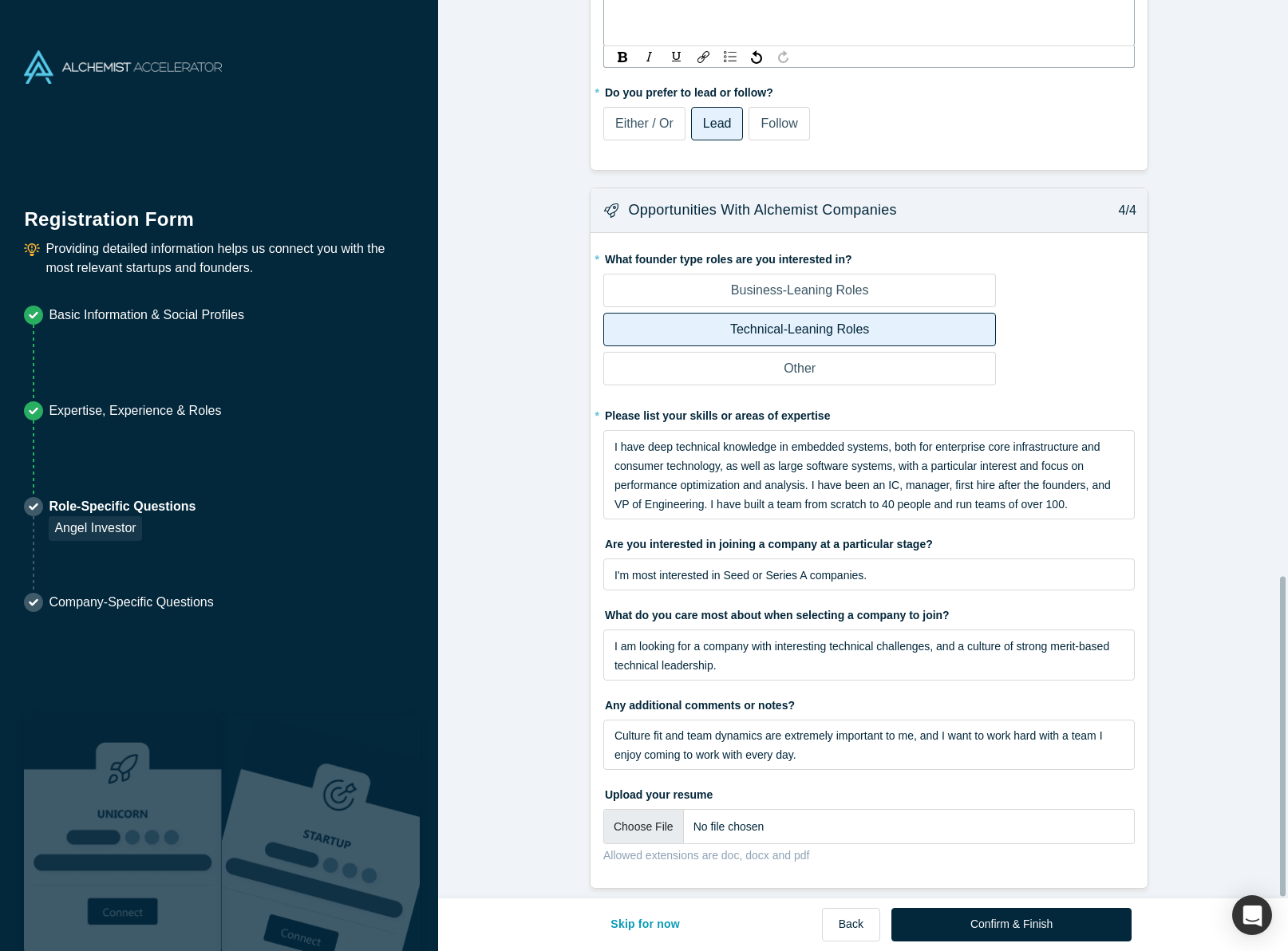
scroll to position [1617, 0]
click at [625, 820] on input "file" at bounding box center [869, 826] width 531 height 35
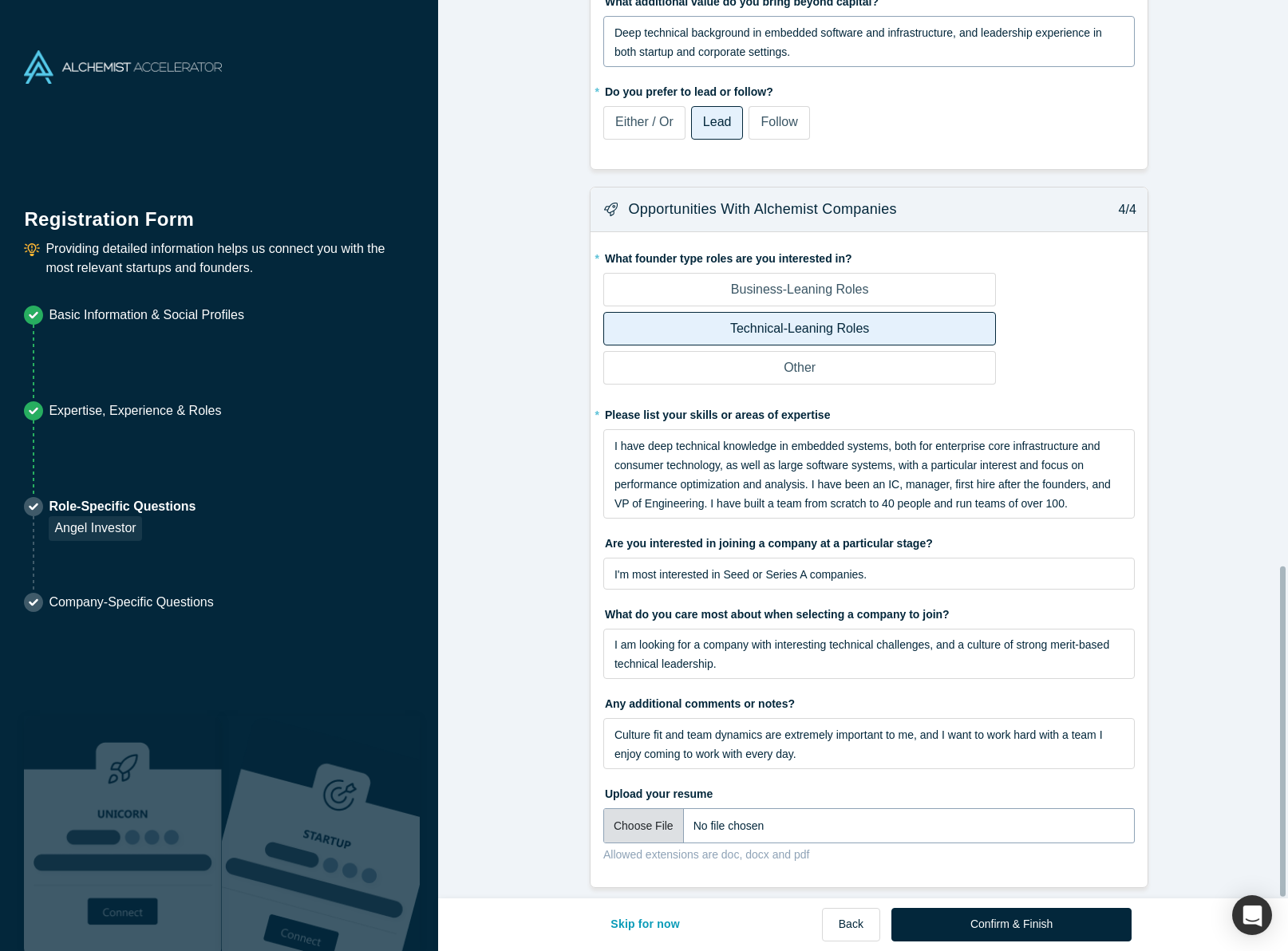
scroll to position [1535, 0]
click at [614, 808] on input "file" at bounding box center [869, 826] width 531 height 35
type input "C:\fakepath\Resume-[PERSON_NAME]-Algorized.pdf"
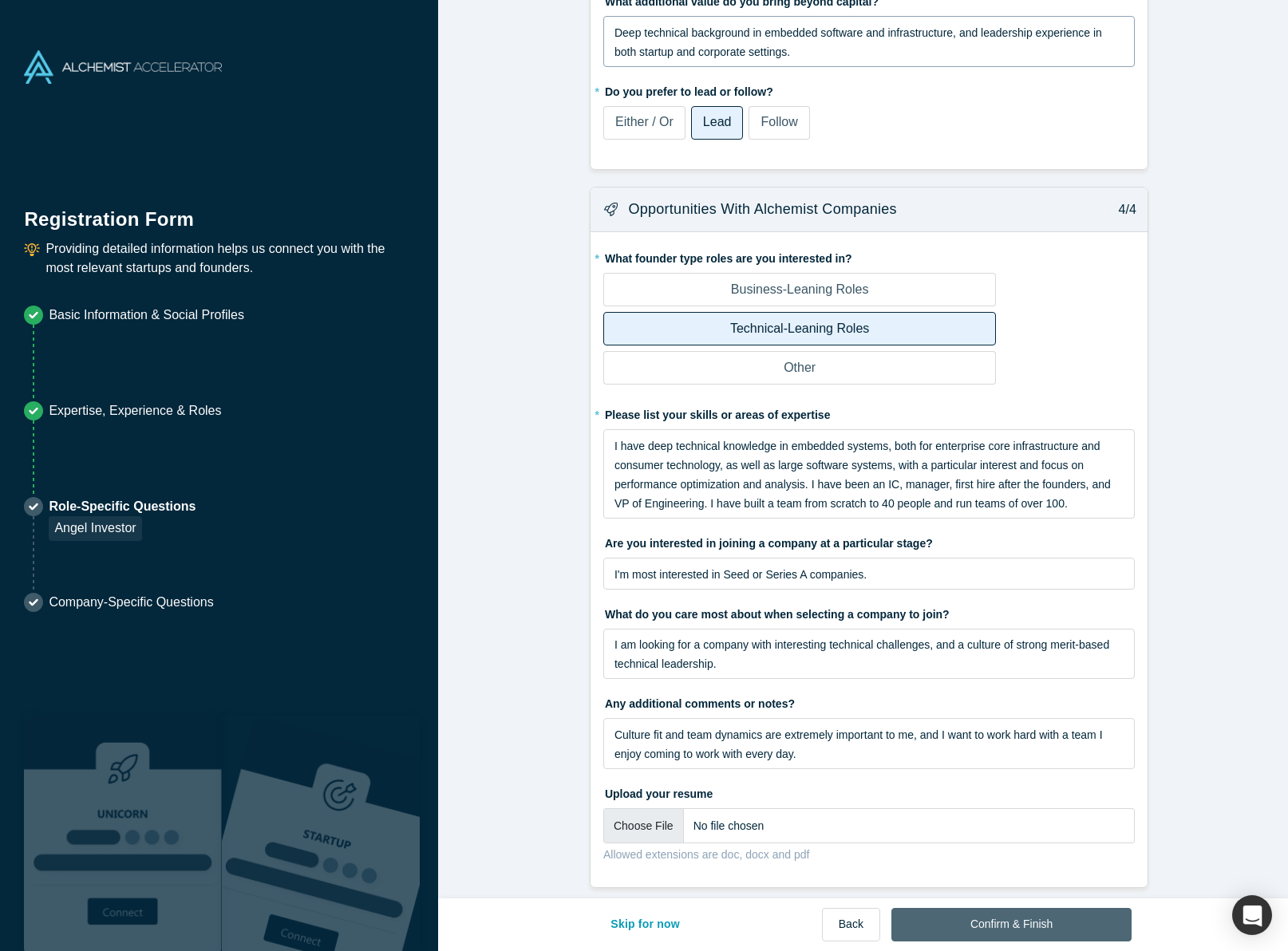
click at [987, 920] on button "Confirm & Finish" at bounding box center [1011, 925] width 240 height 33
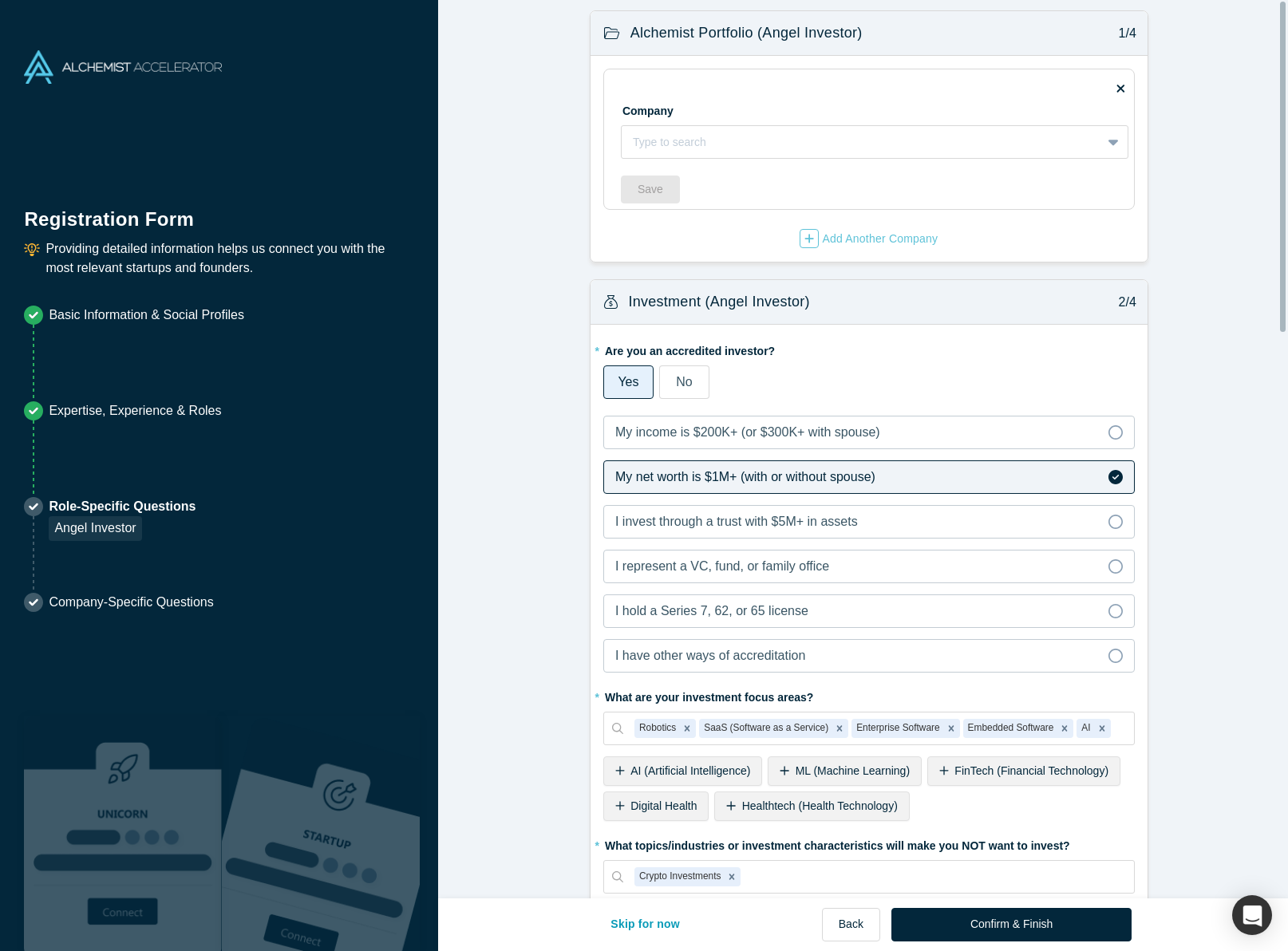
scroll to position [0, 0]
